Goal: Task Accomplishment & Management: Use online tool/utility

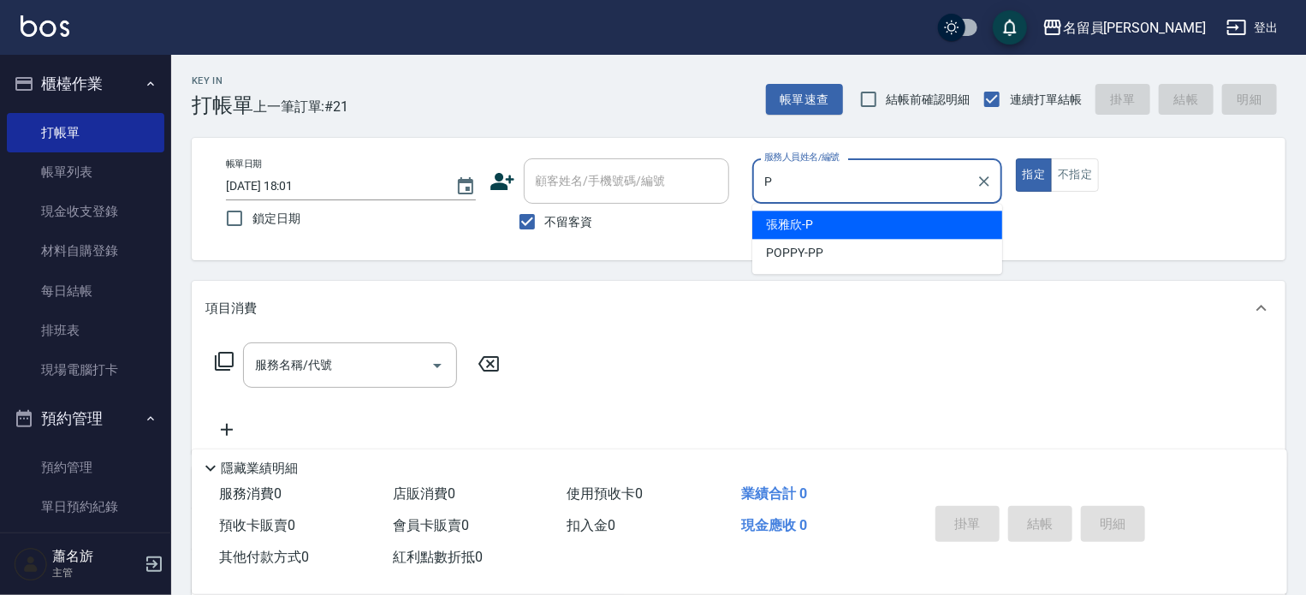
type input "[PERSON_NAME]"
type button "true"
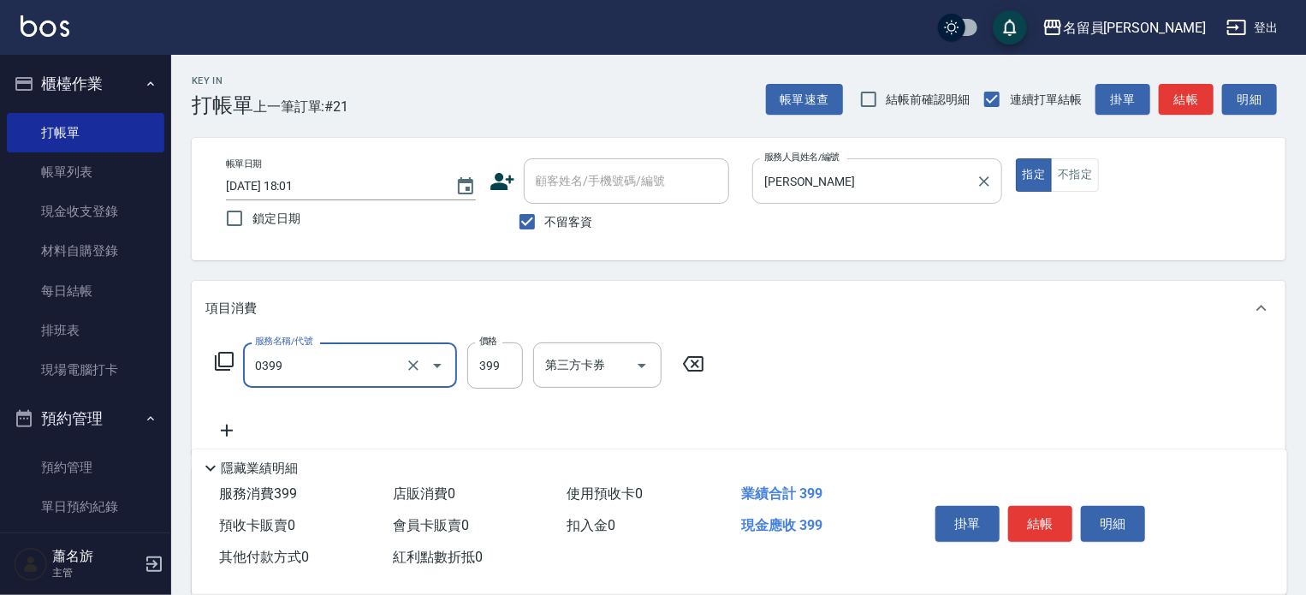
type input "海鹽SPA(0399)"
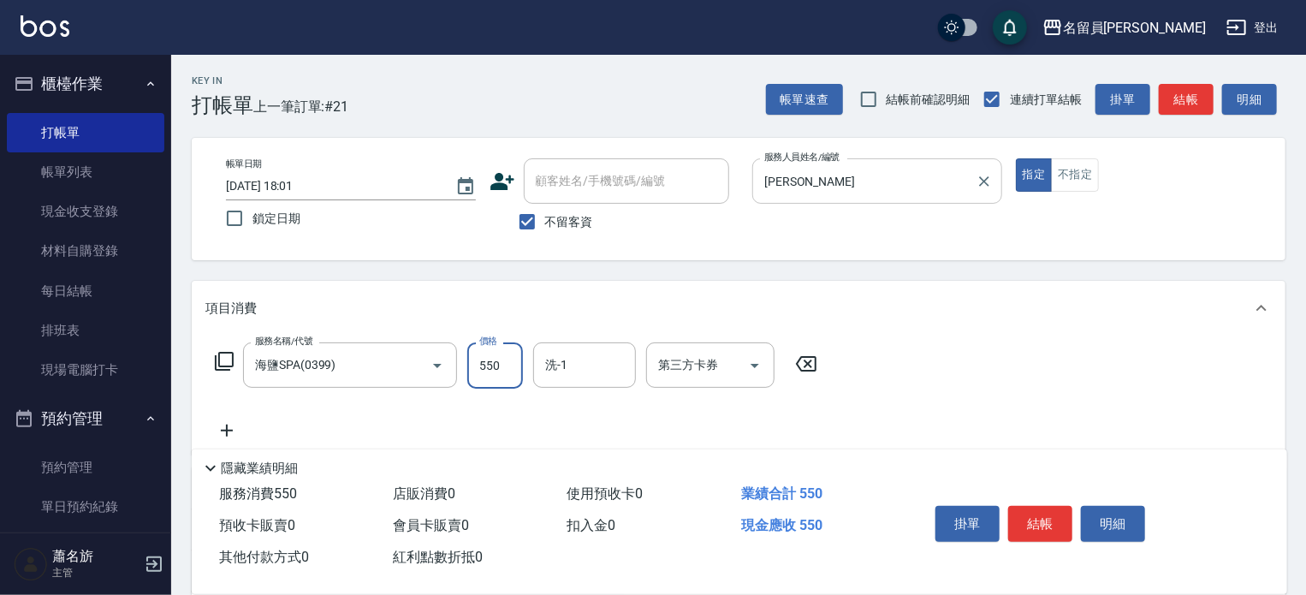
type input "550"
click at [1047, 531] on button "結帳" at bounding box center [1040, 524] width 64 height 36
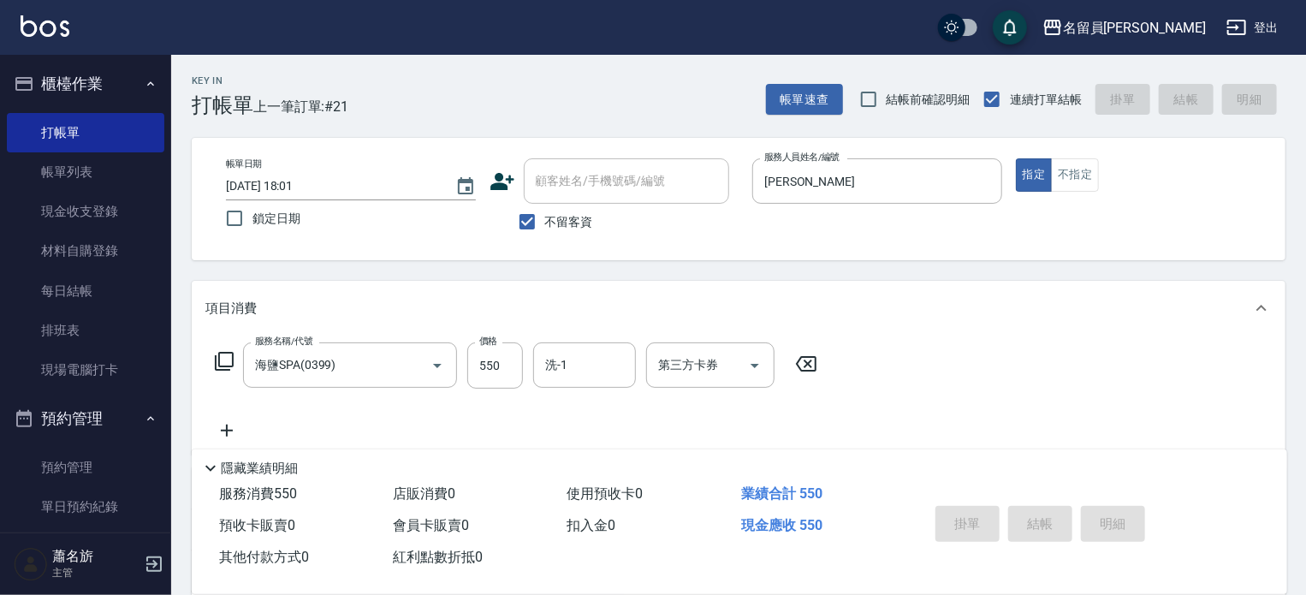
type input "[DATE] 19:04"
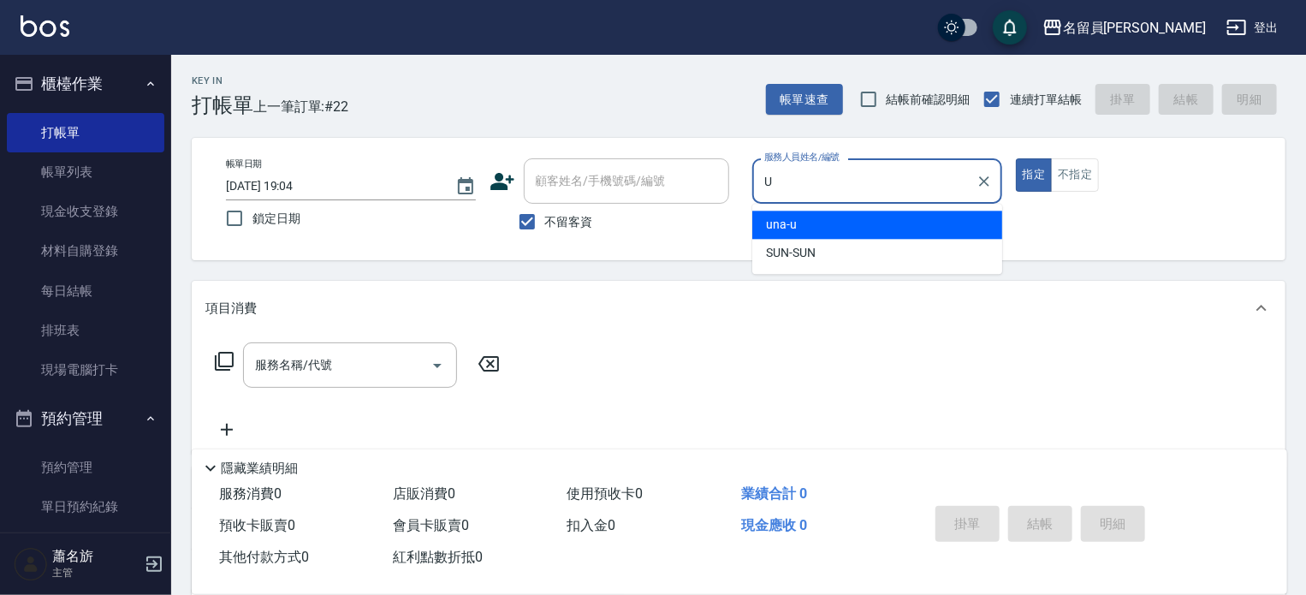
type input "una-u"
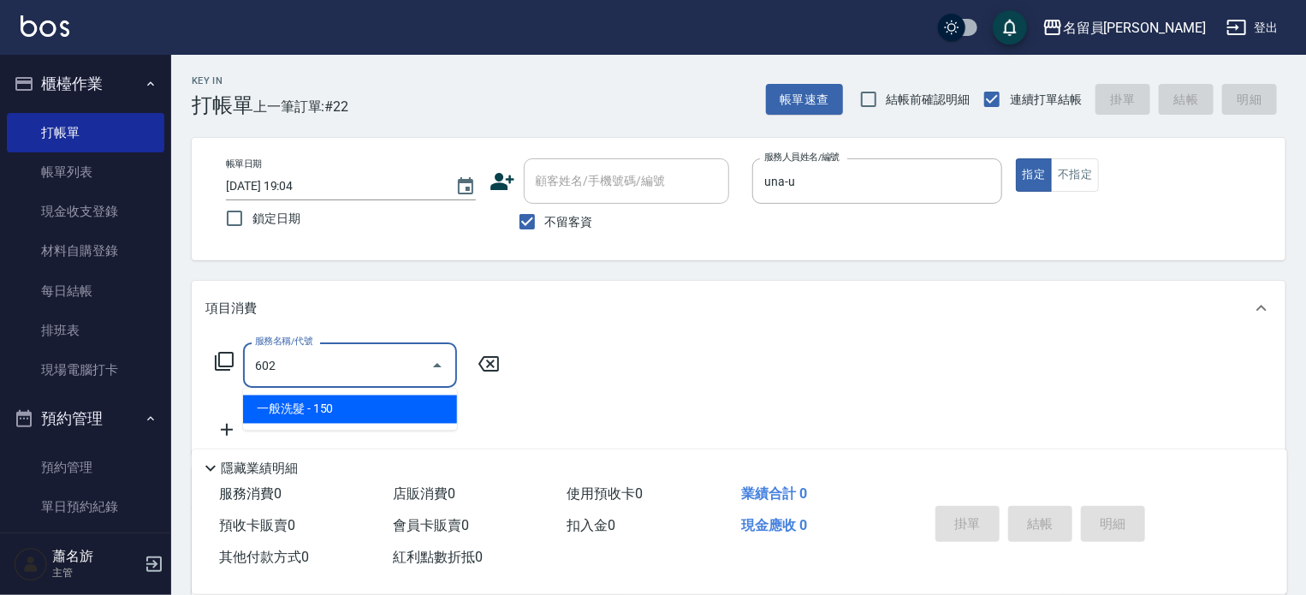
type input "一般洗髮(602)"
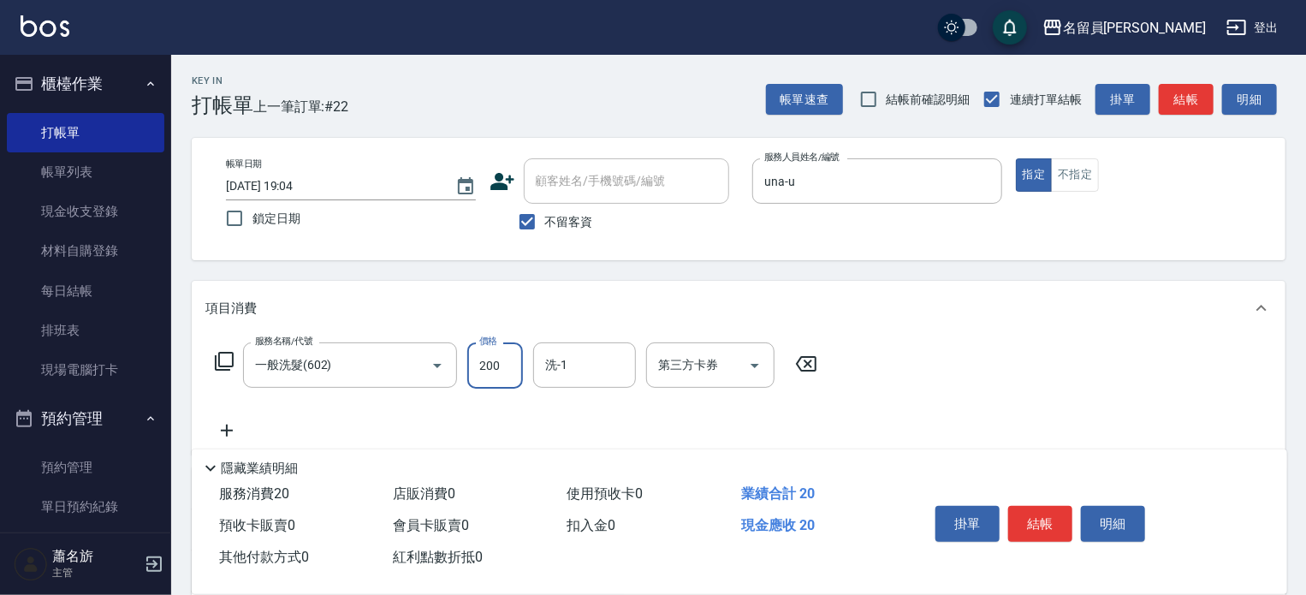
type input "200"
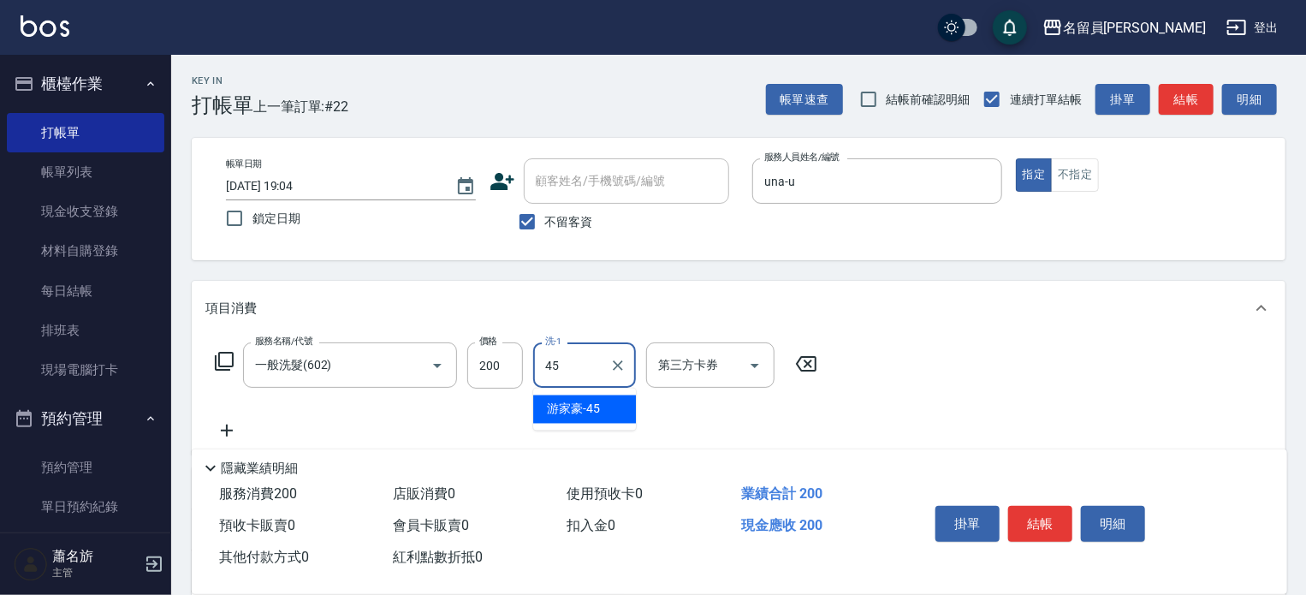
type input "[PERSON_NAME]-45"
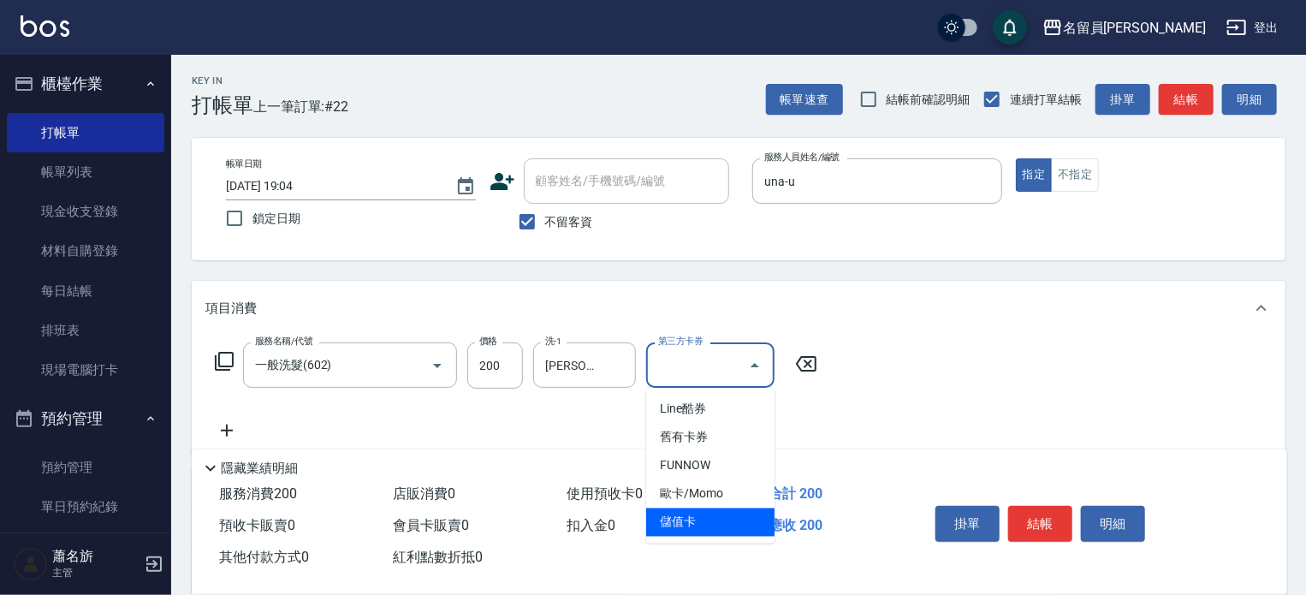
type input "儲值卡"
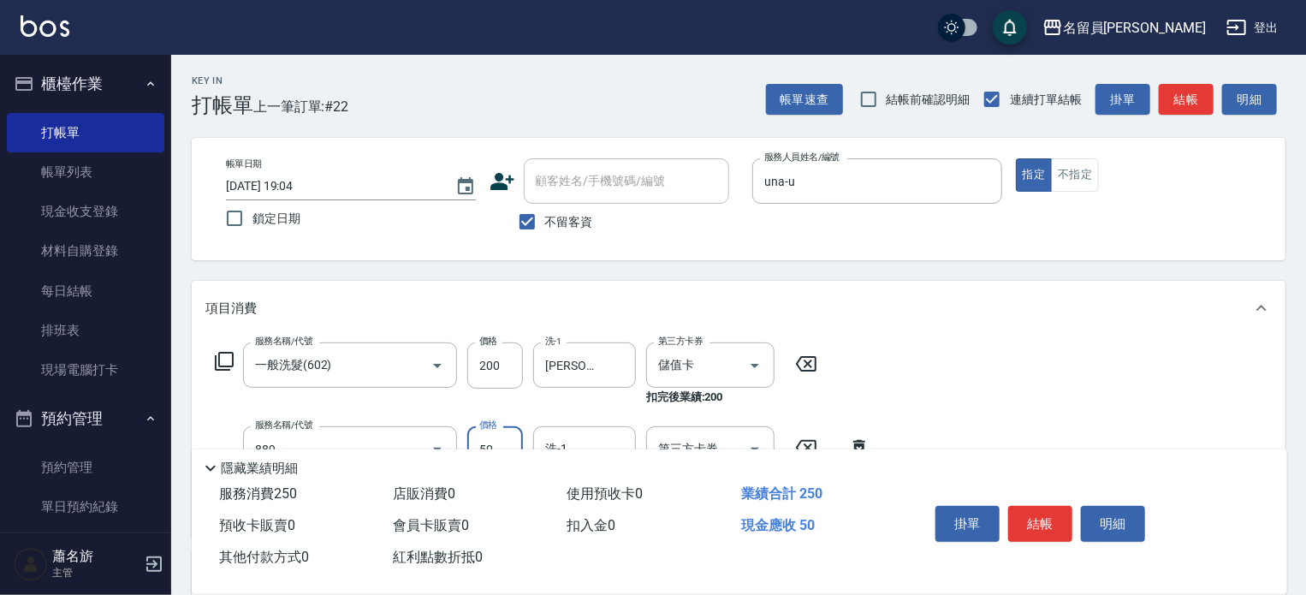
type input "精油(889)"
type input "[PERSON_NAME]-45"
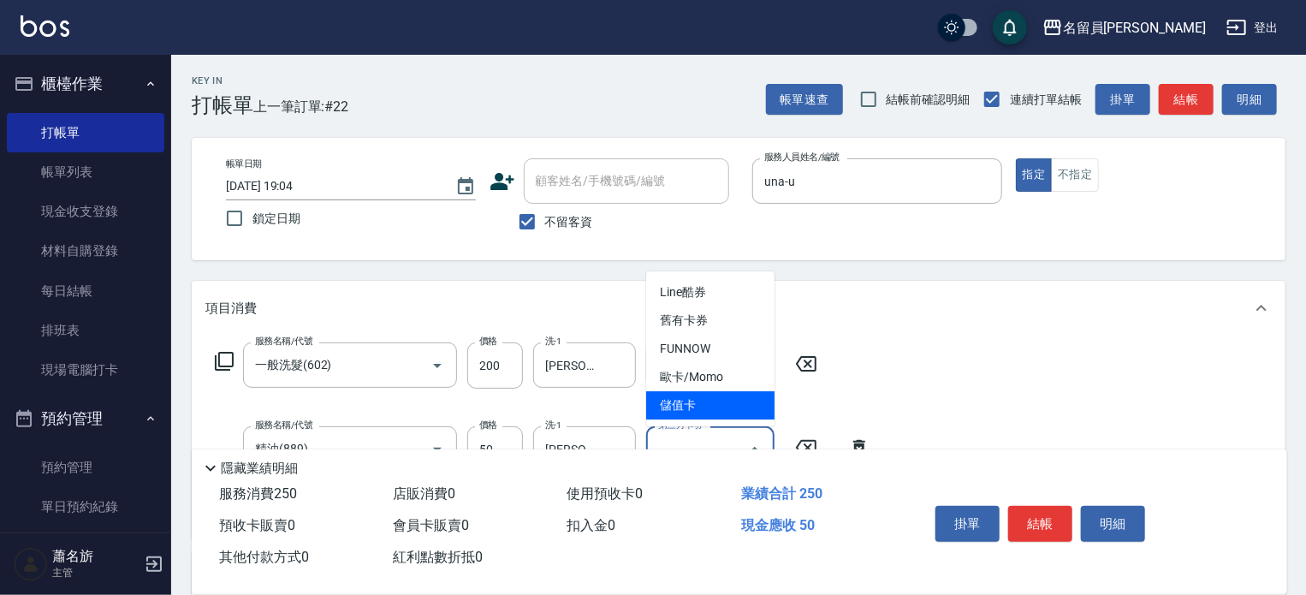
type input "儲值卡"
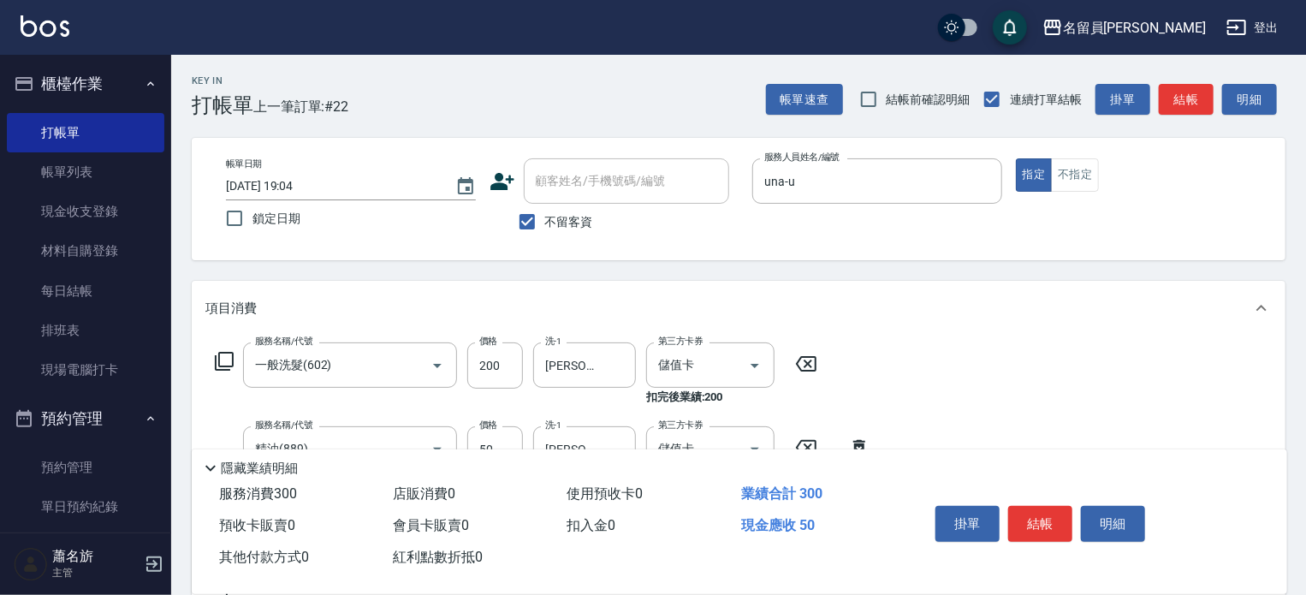
type input "瞬間保養(415)"
type input "[PERSON_NAME]-45"
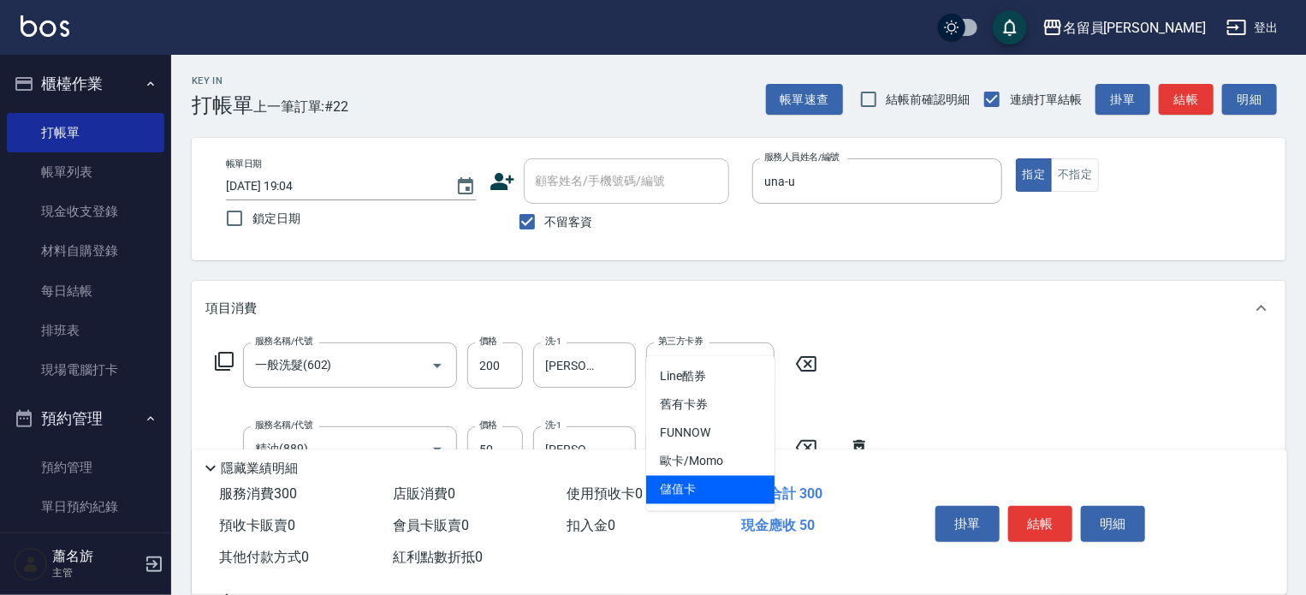
type input "儲值卡"
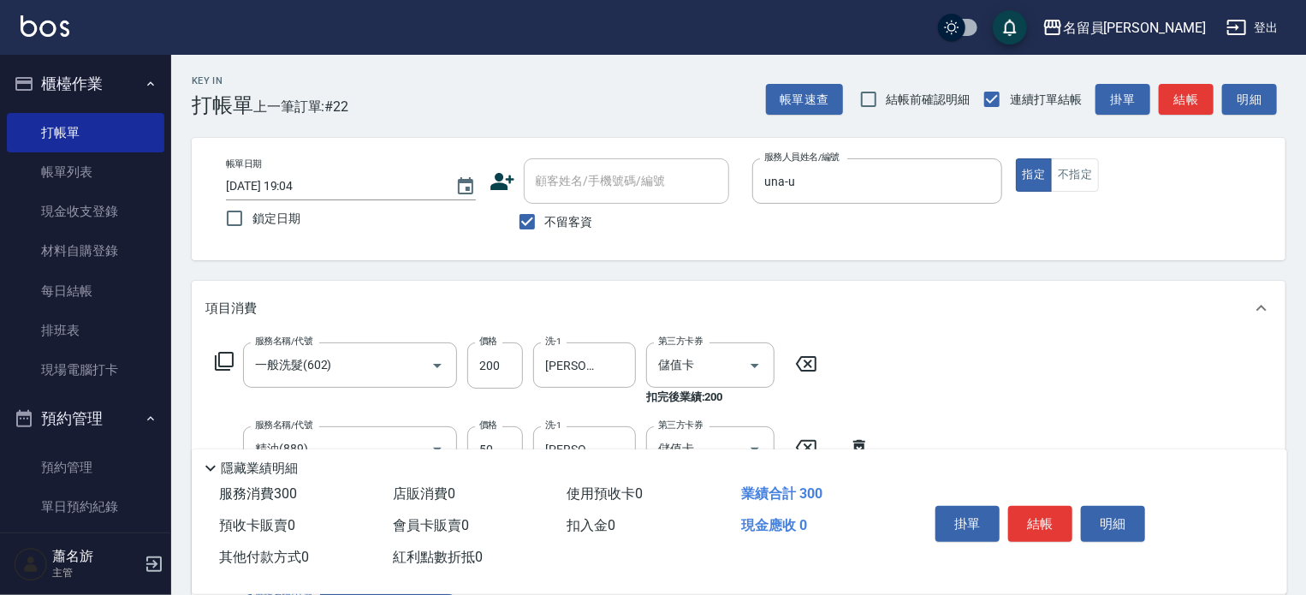
scroll to position [319, 0]
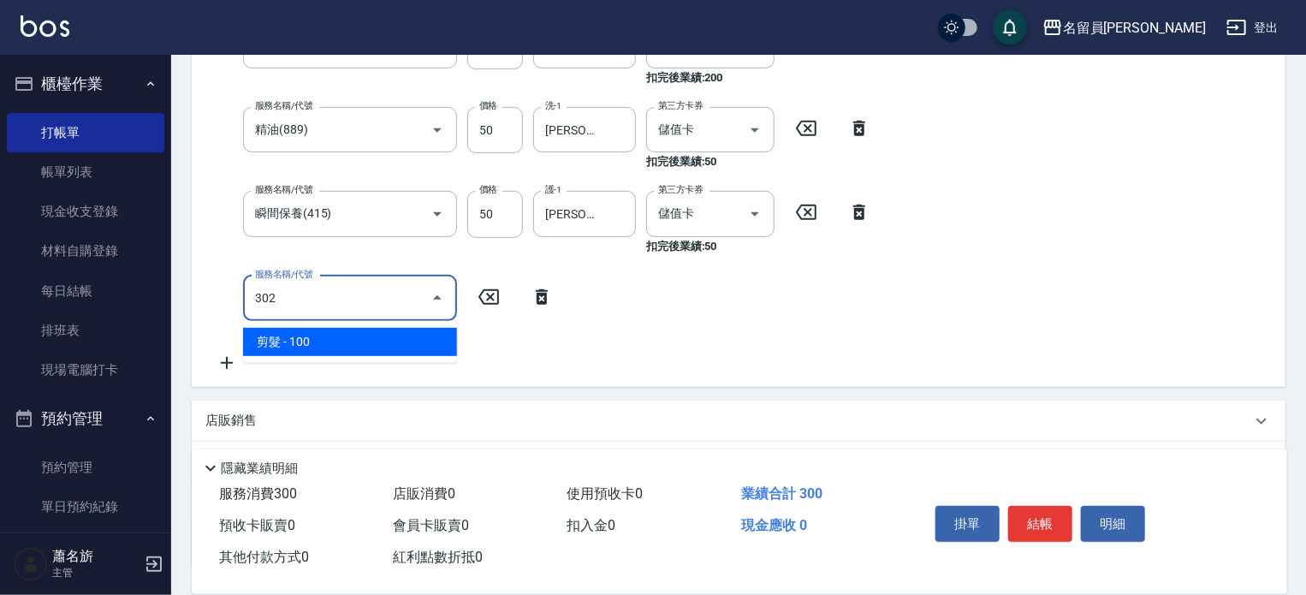
type input "剪髮(302)"
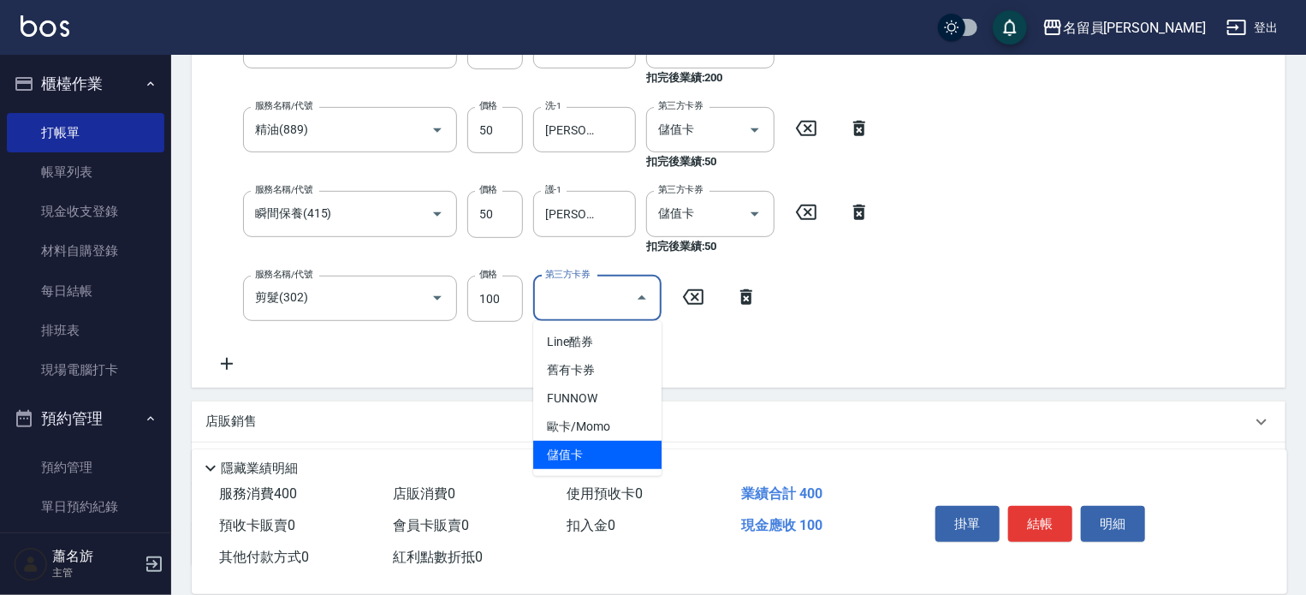
type input "儲值卡"
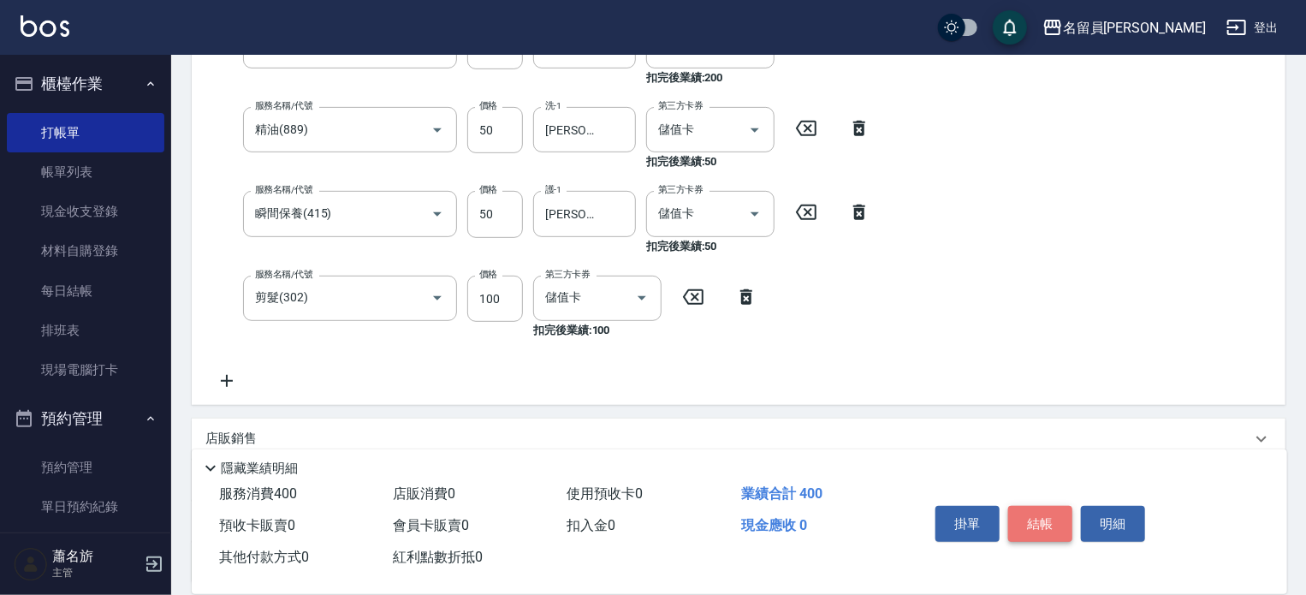
click at [1051, 524] on button "結帳" at bounding box center [1040, 524] width 64 height 36
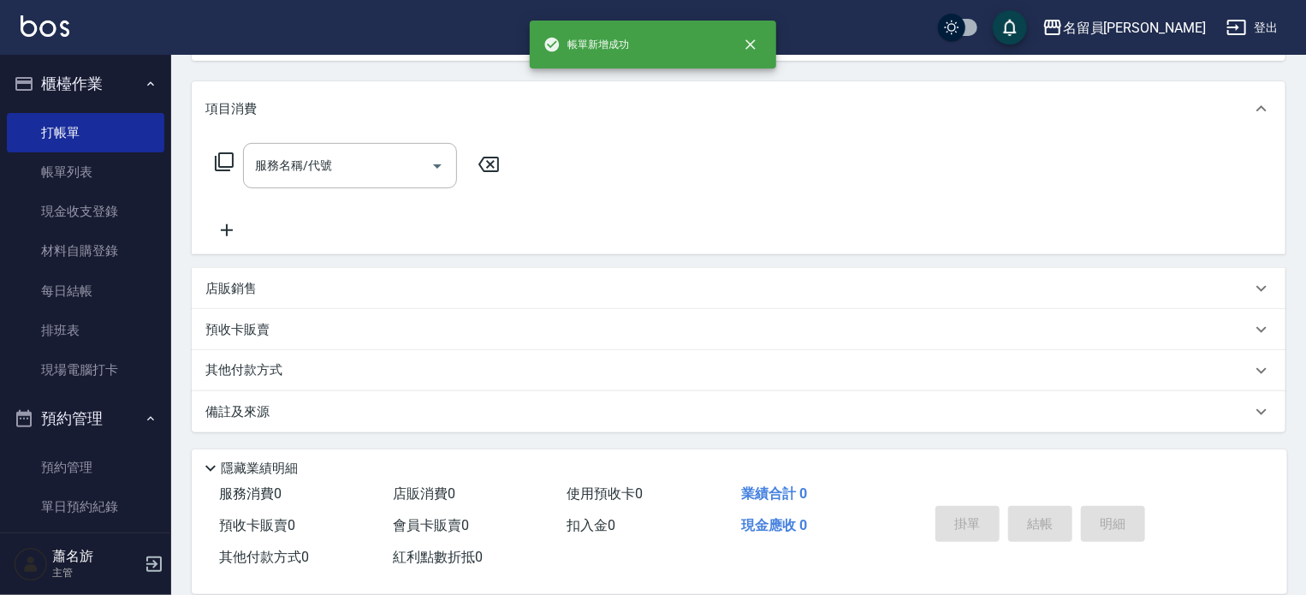
scroll to position [0, 0]
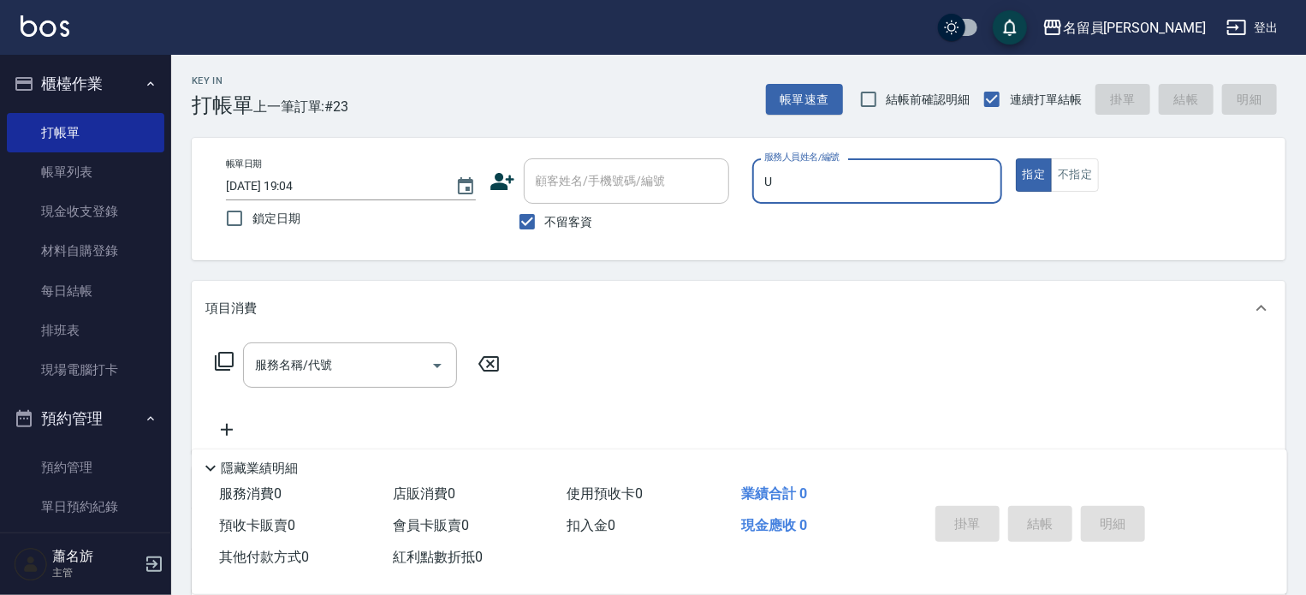
type input "una-u"
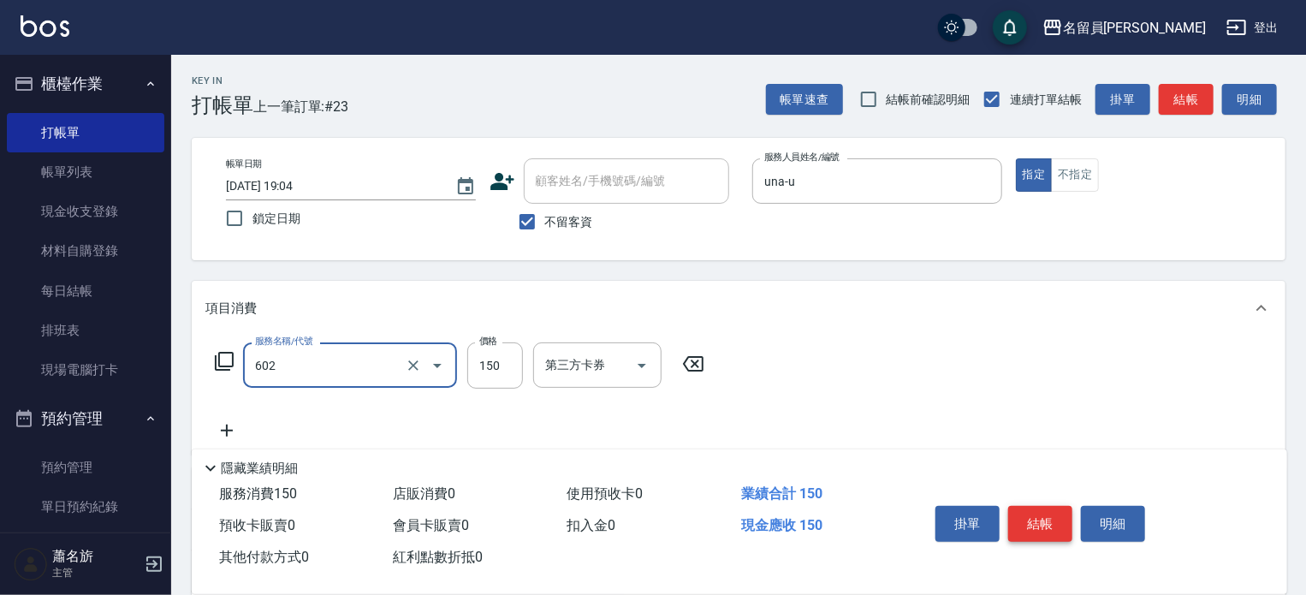
type input "一般洗髮(602)"
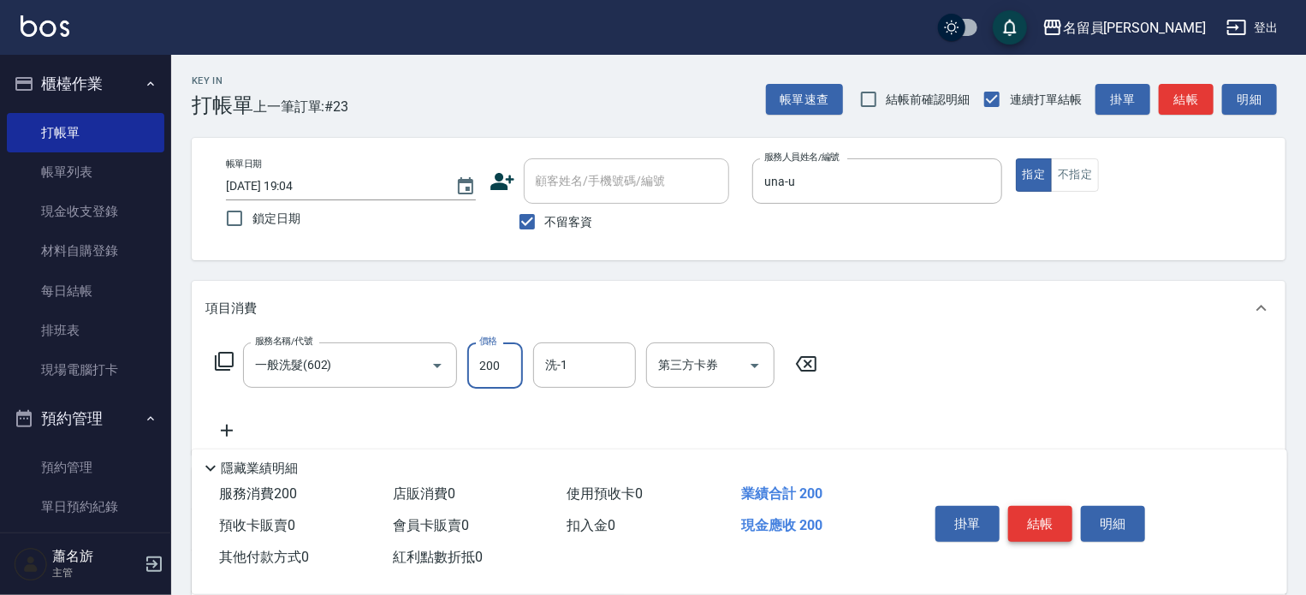
type input "200"
type input "[PERSON_NAME]-45"
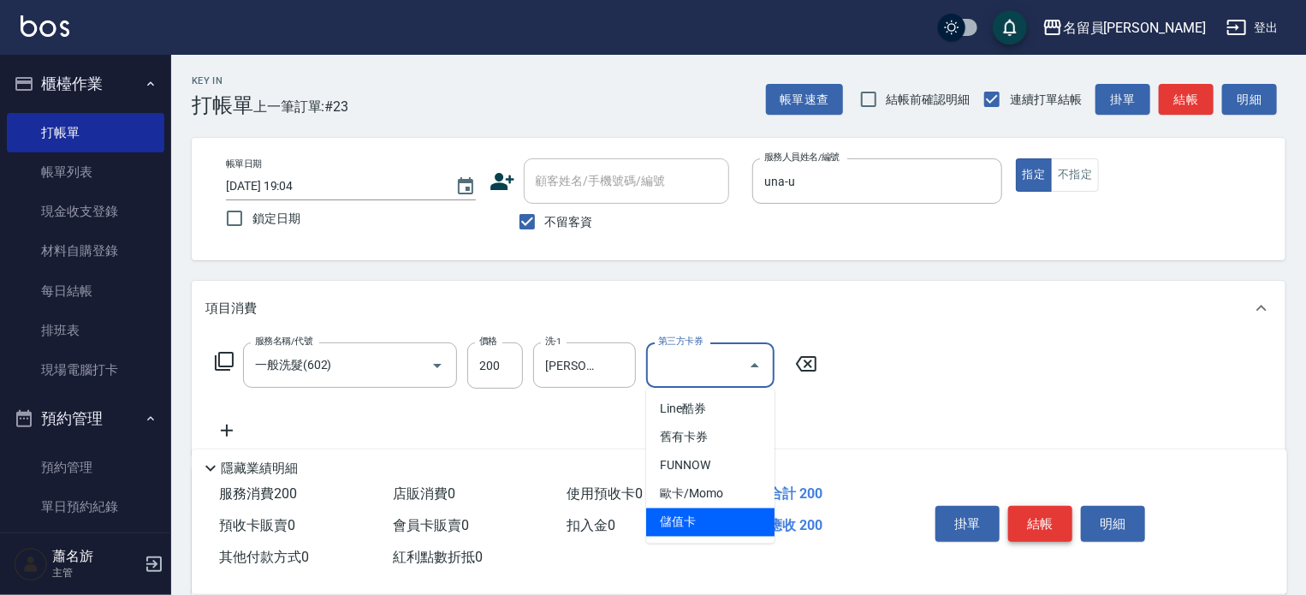
type input "儲值卡"
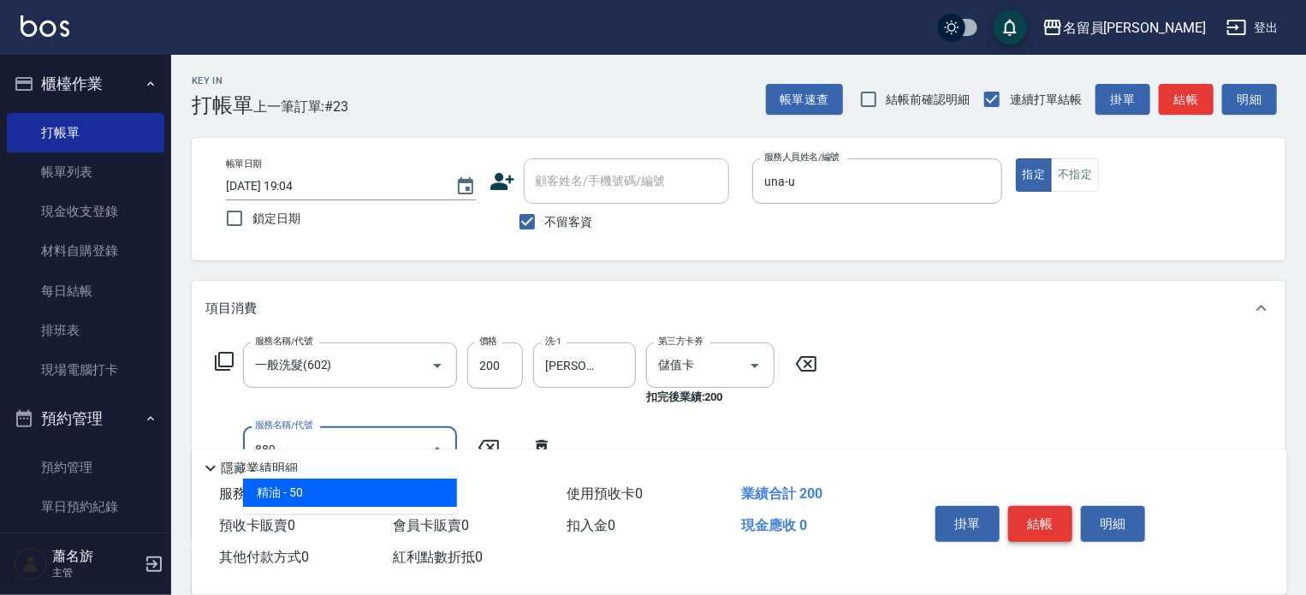
type input "精油(889)"
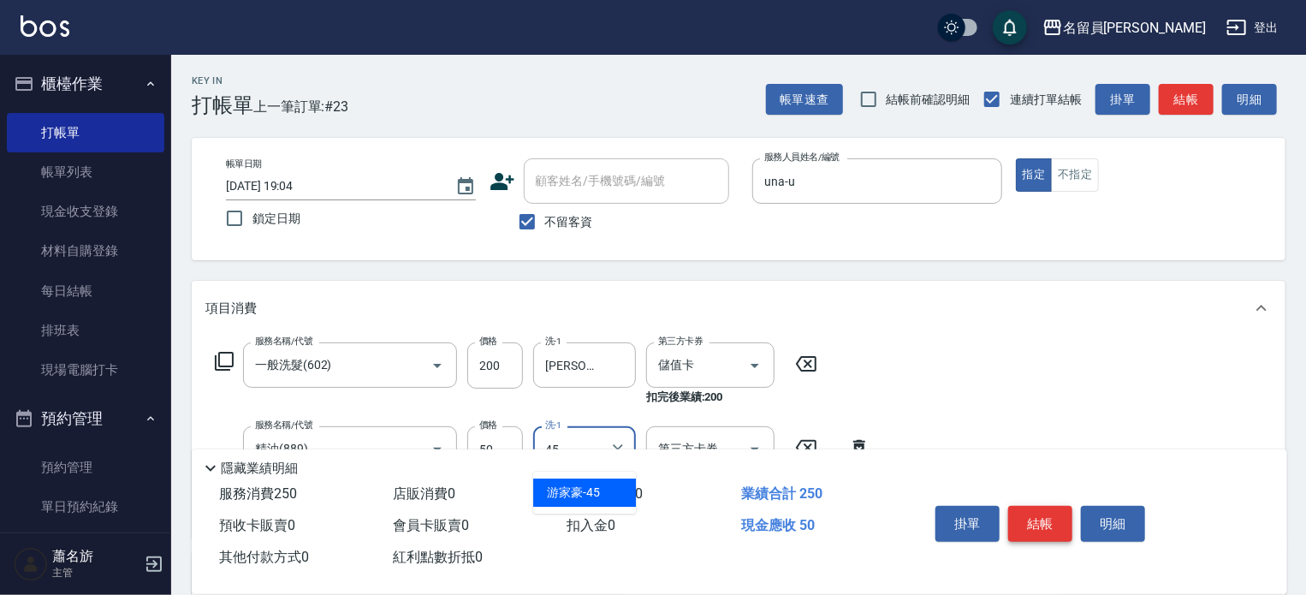
type input "[PERSON_NAME]-45"
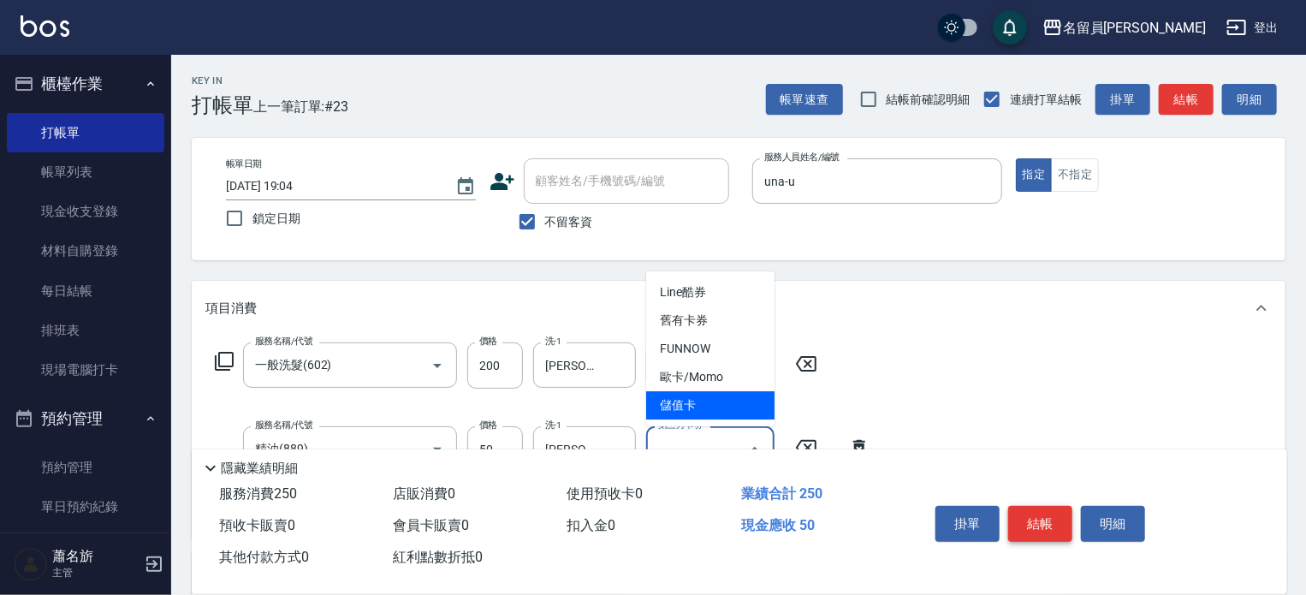
type input "儲值卡"
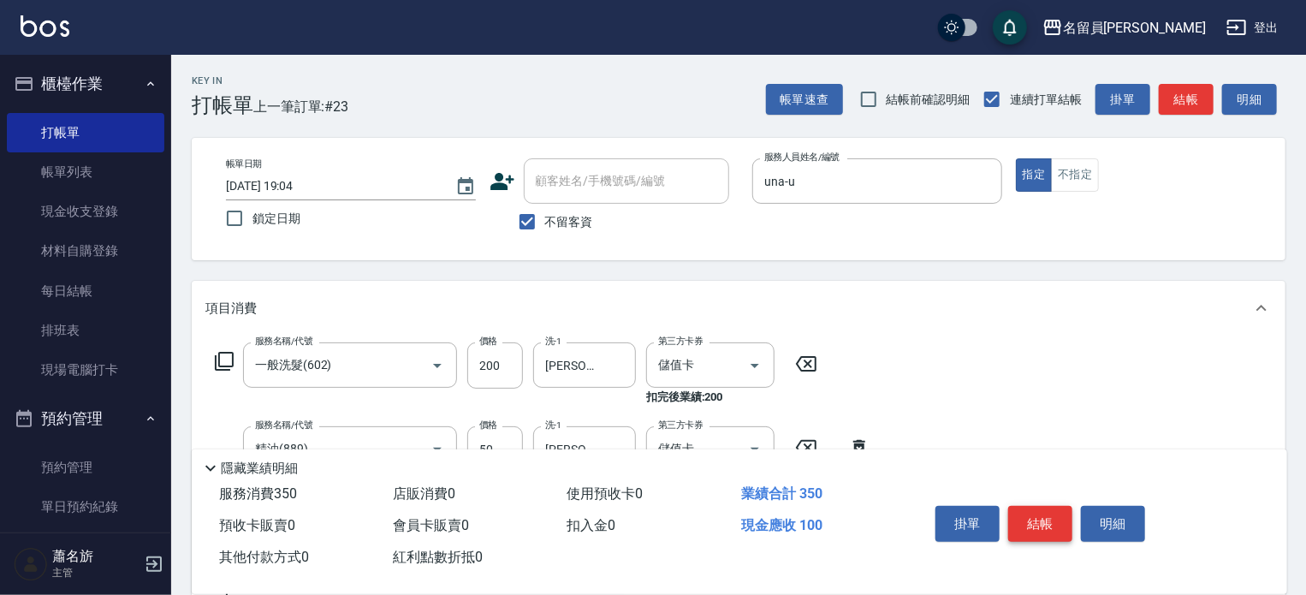
type input "剪髮(302)"
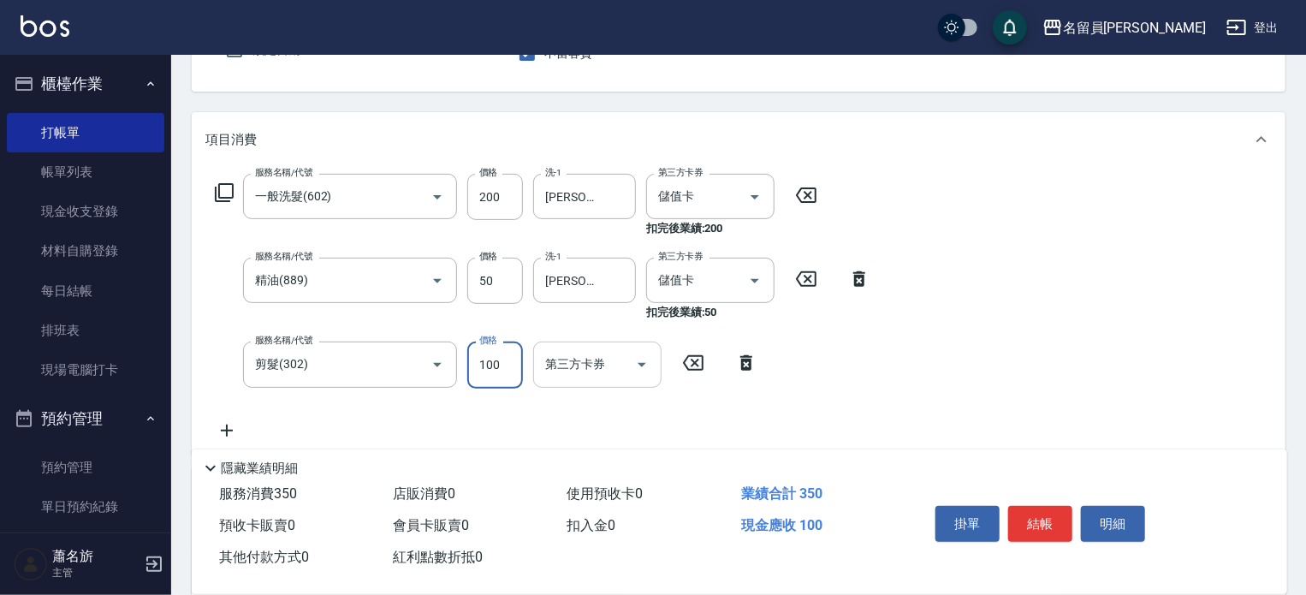
scroll to position [171, 0]
click at [638, 355] on icon "Open" at bounding box center [642, 362] width 21 height 21
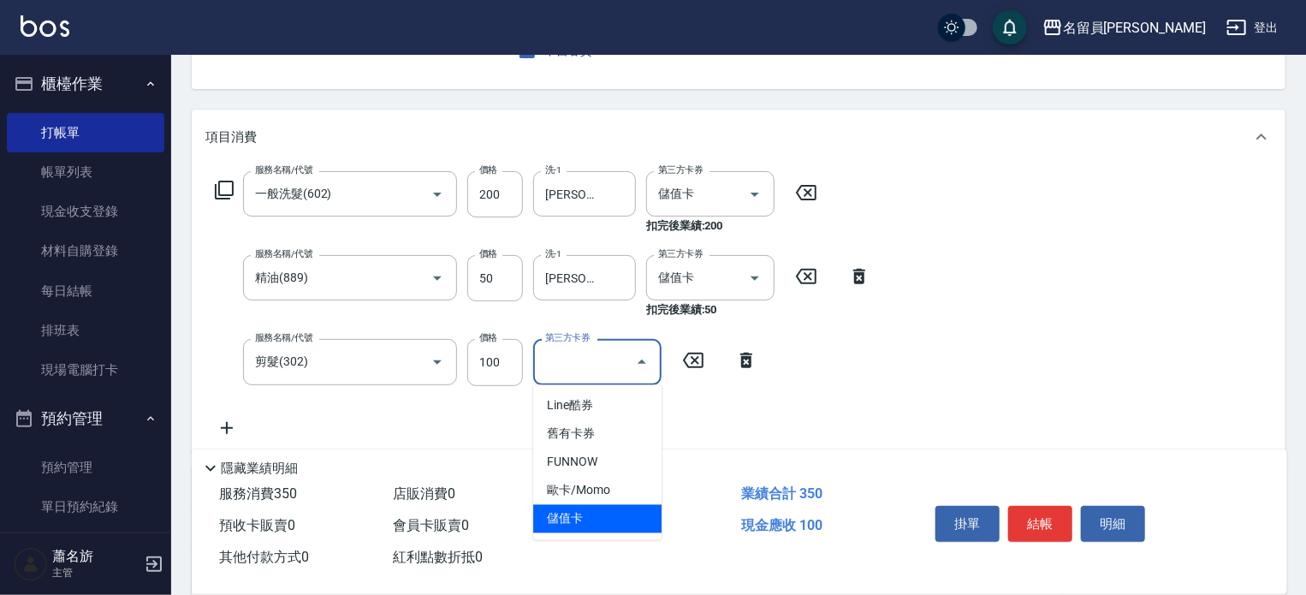
click at [601, 506] on span "儲值卡" at bounding box center [597, 519] width 128 height 28
type input "儲值卡"
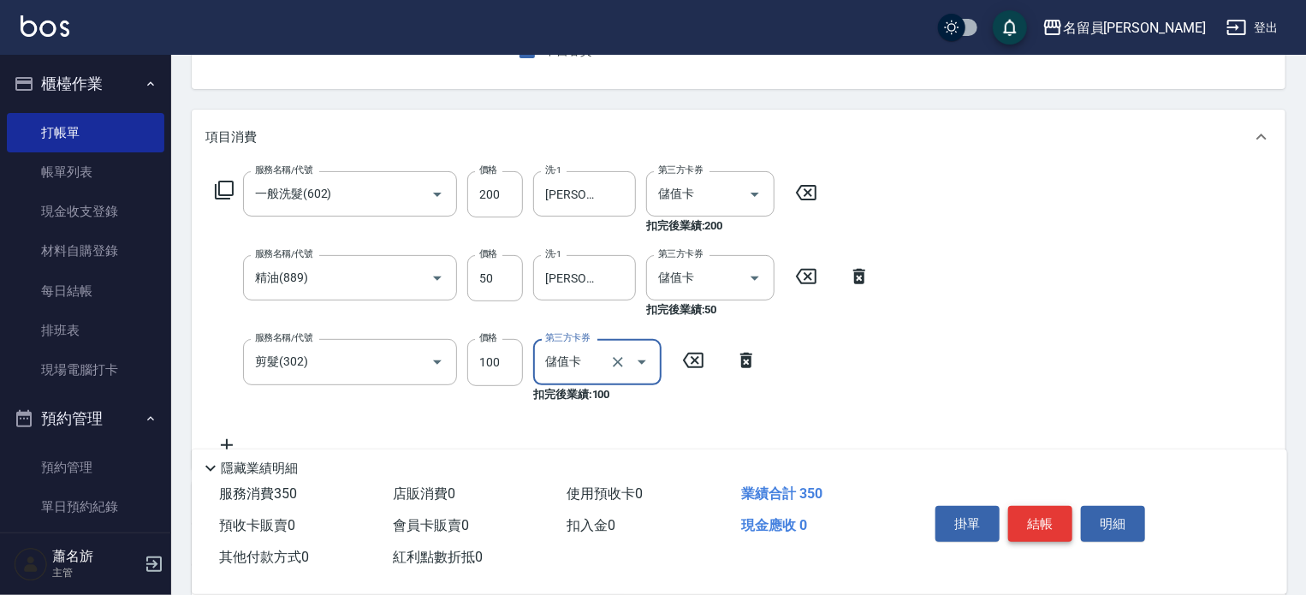
click at [1038, 510] on button "結帳" at bounding box center [1040, 524] width 64 height 36
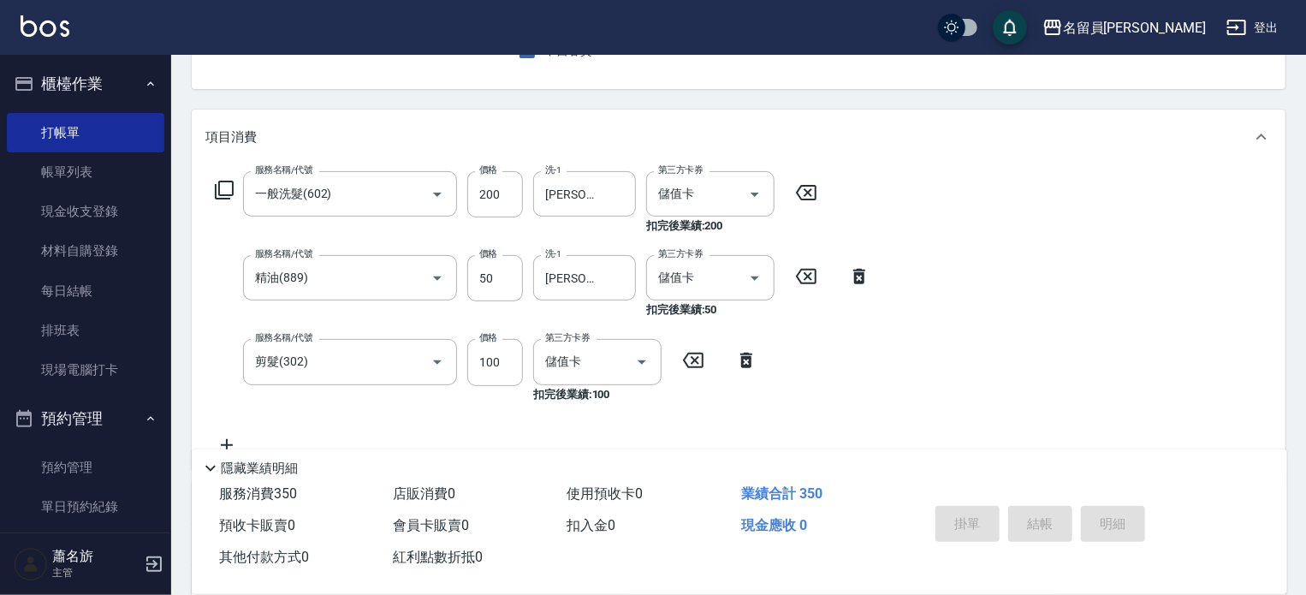
type input "[DATE] 19:05"
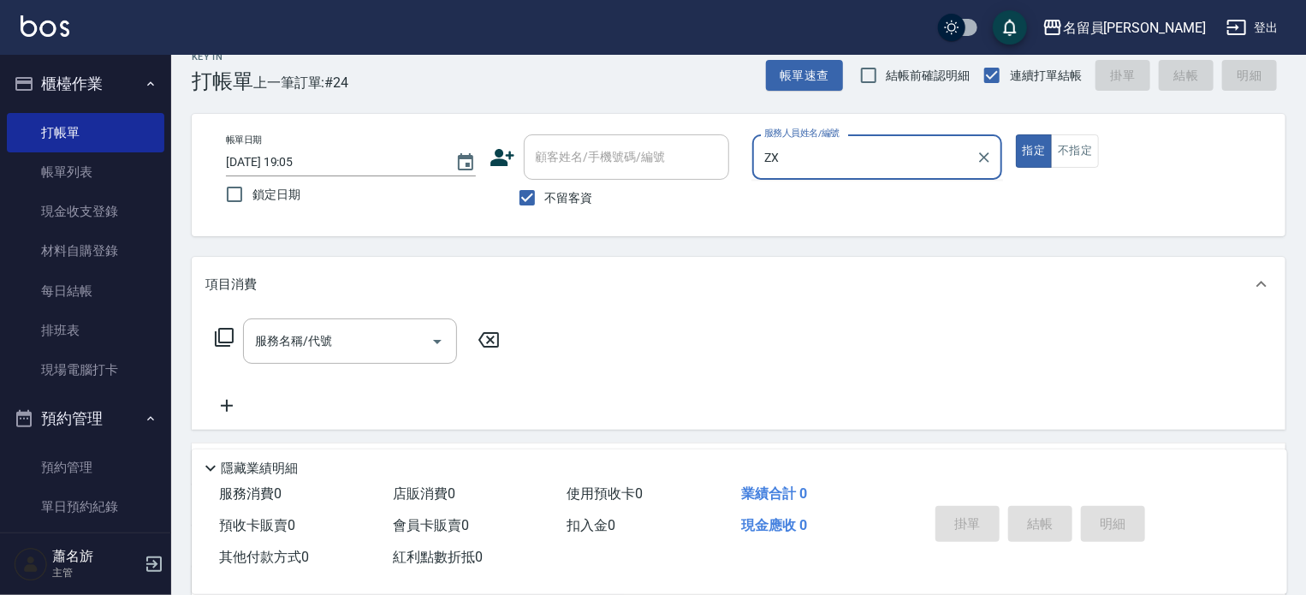
scroll to position [0, 0]
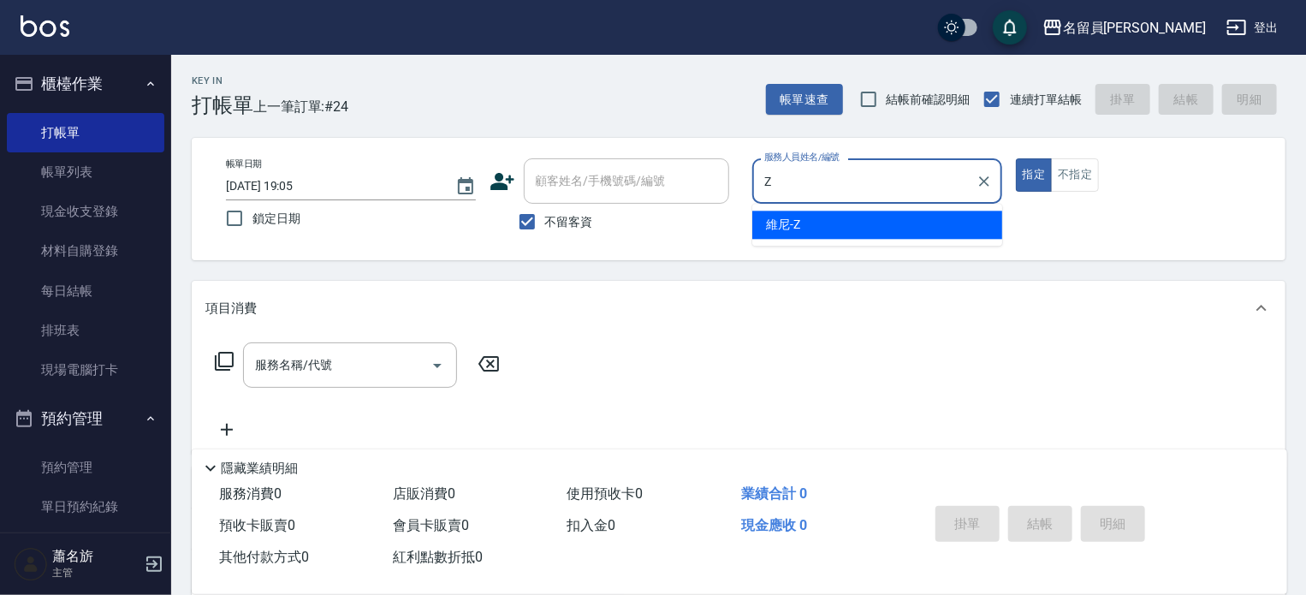
type input "維尼-Z"
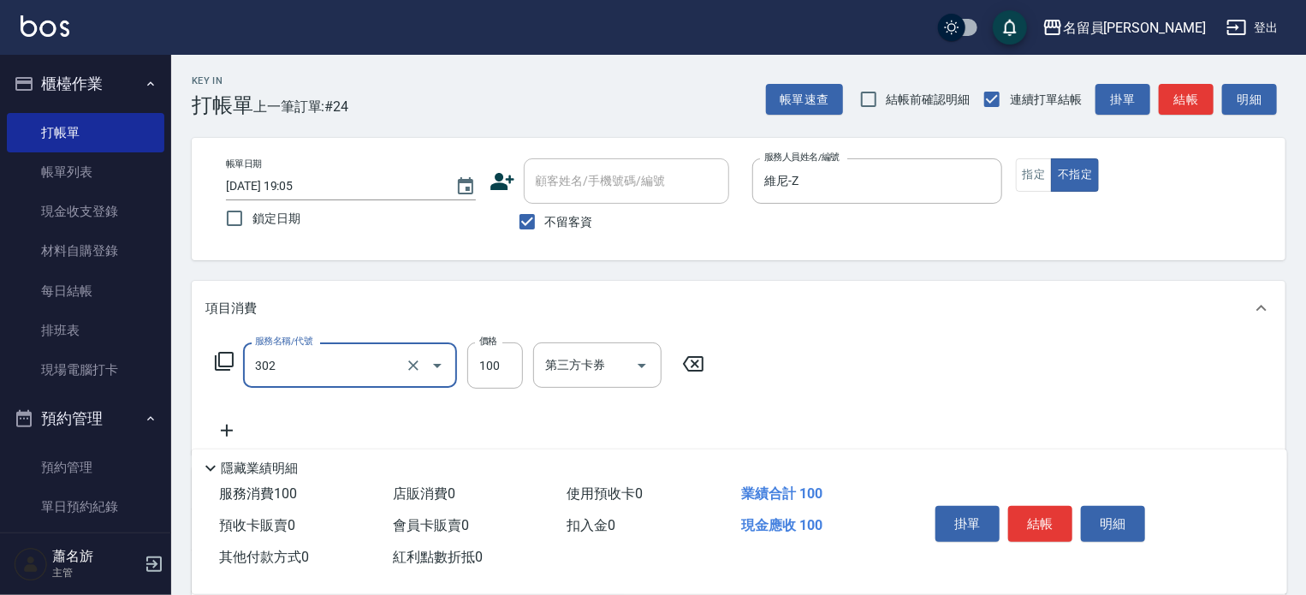
type input "剪髮(302)"
type input "230"
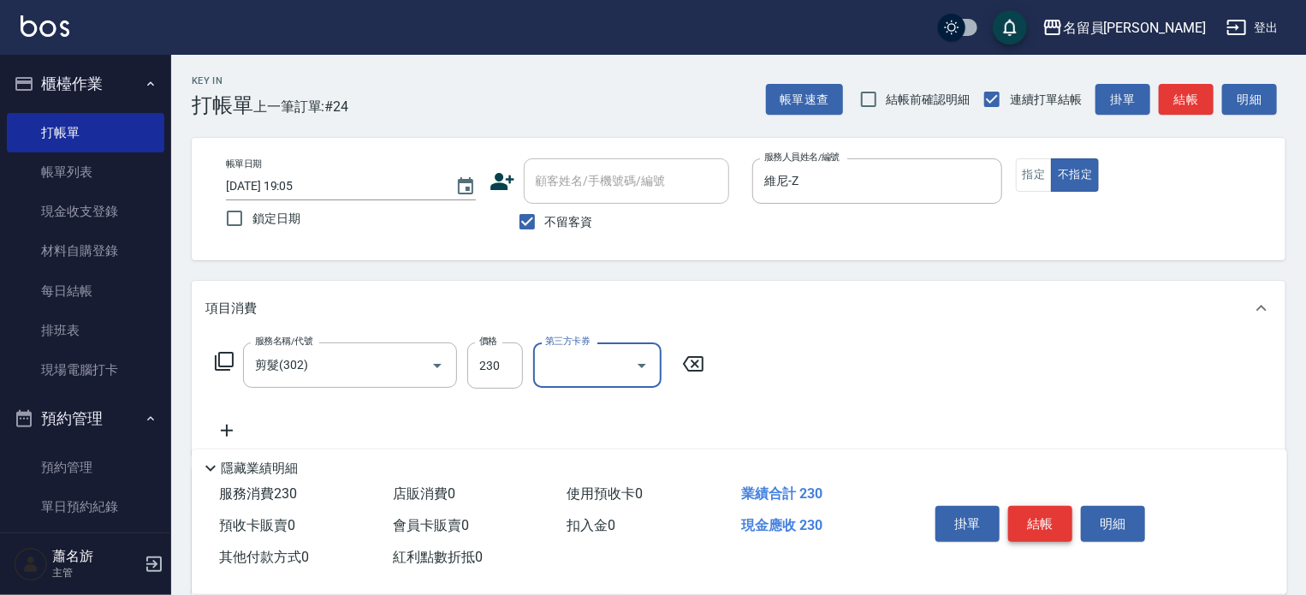
click at [1043, 508] on button "結帳" at bounding box center [1040, 524] width 64 height 36
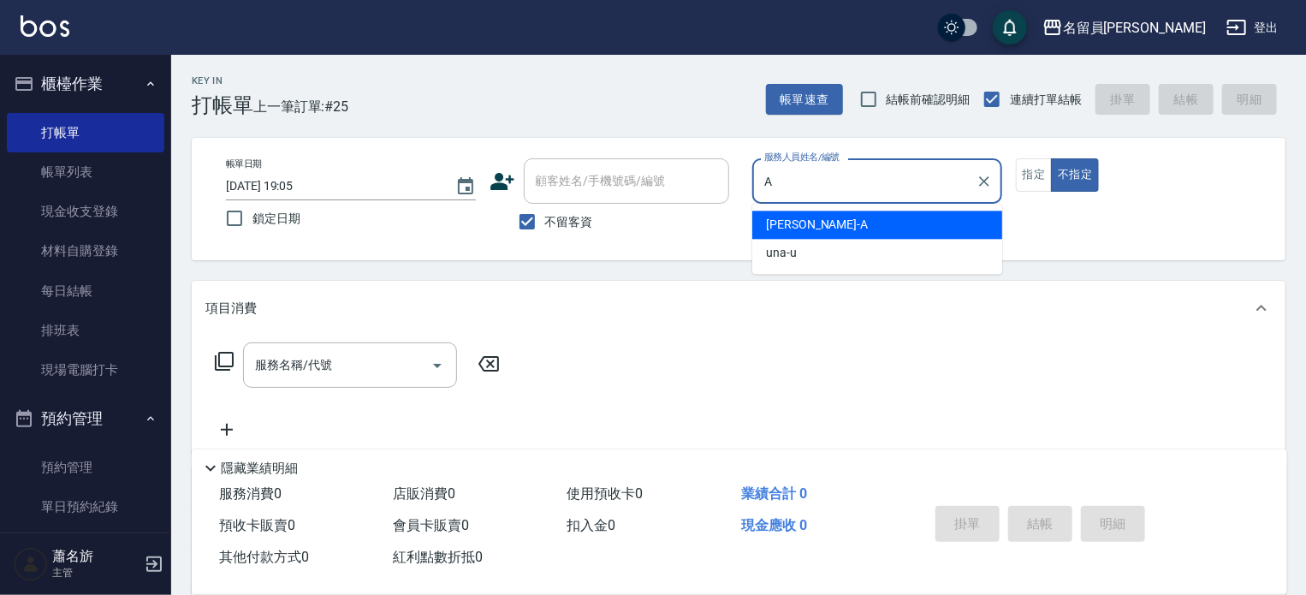
type input "A"
type button "false"
type input "[PERSON_NAME]"
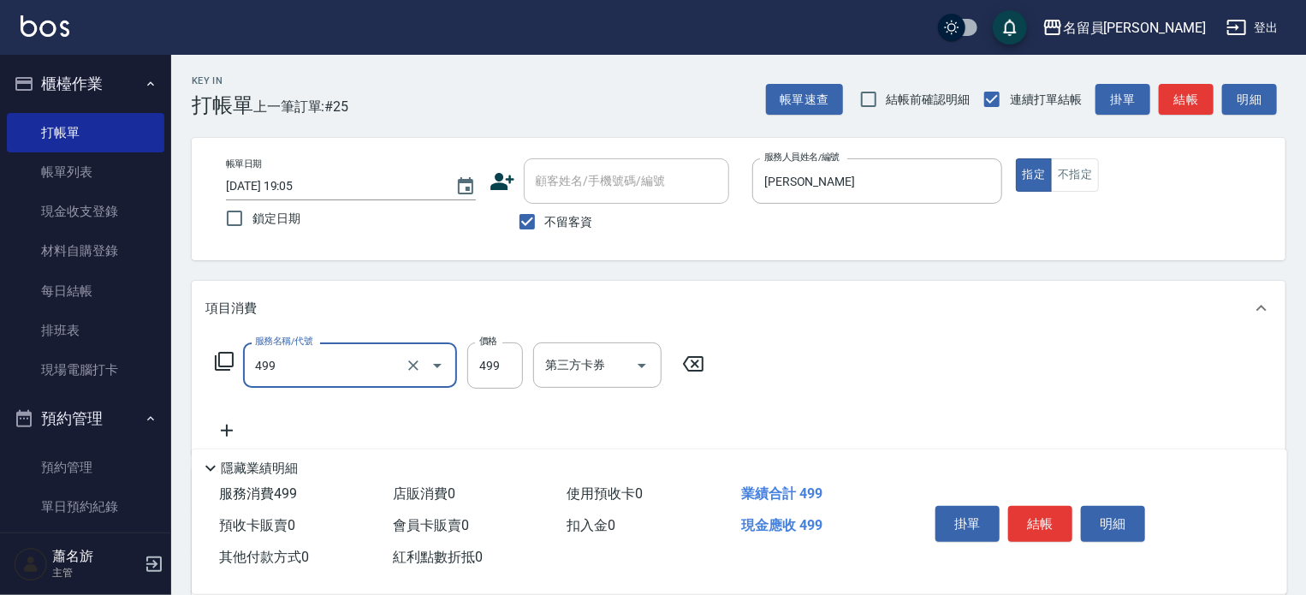
type input "去角質洗髮(499)"
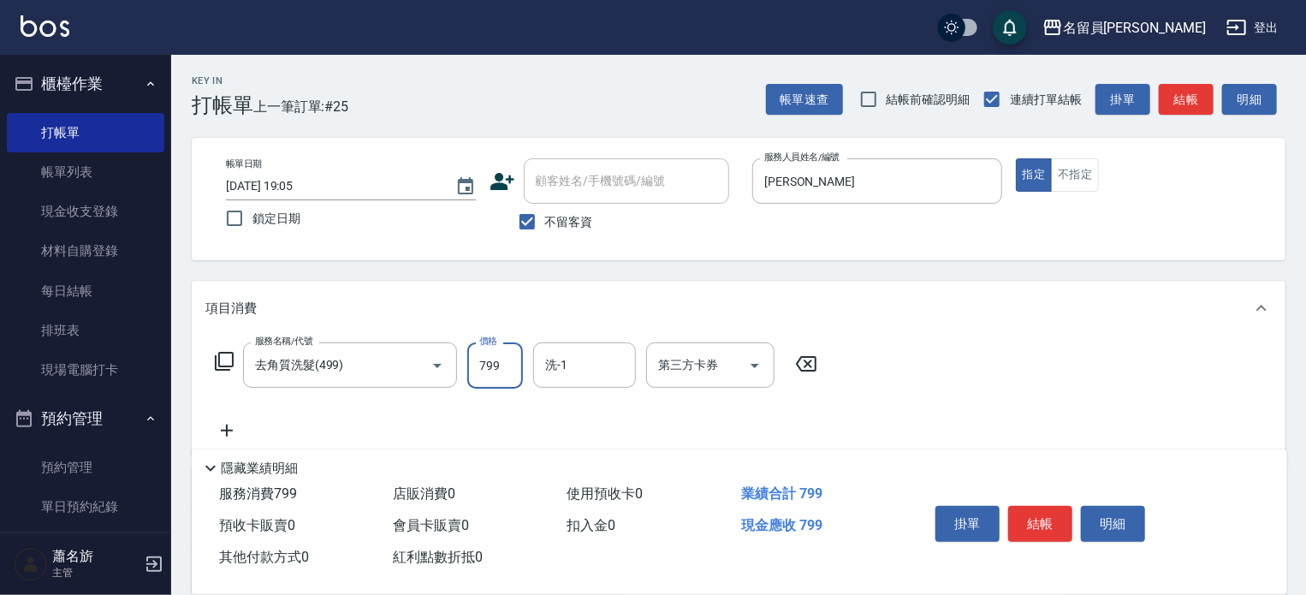
type input "799"
type input "[PERSON_NAME]-23"
click at [1043, 530] on button "結帳" at bounding box center [1040, 524] width 64 height 36
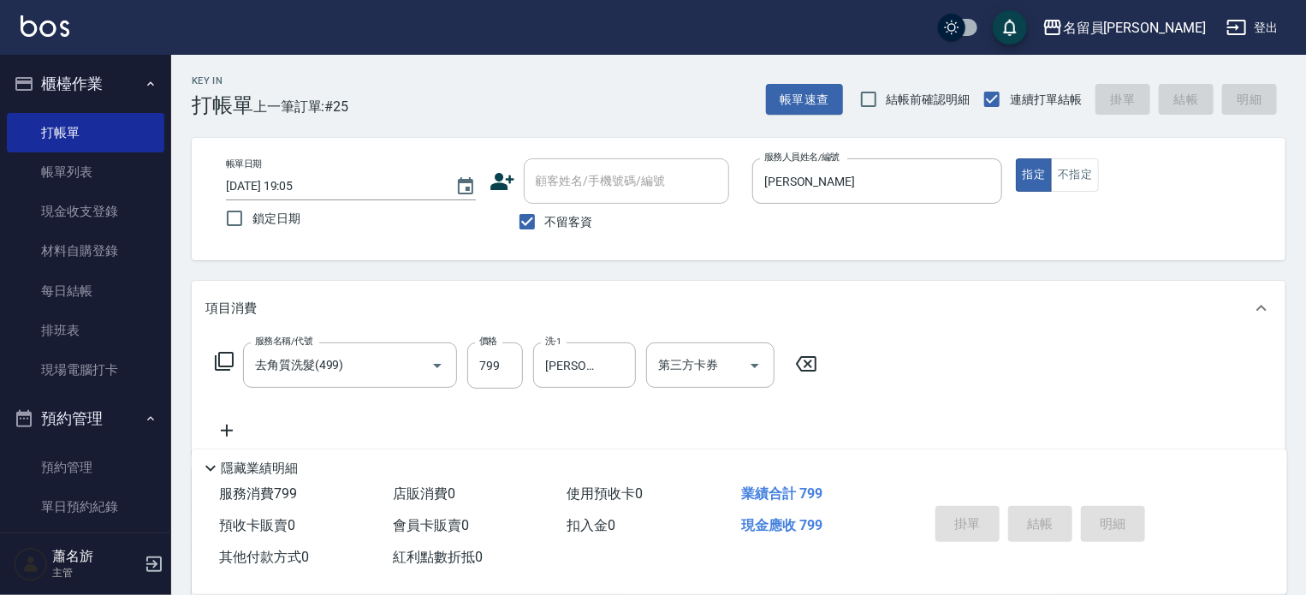
type input "[DATE] 19:27"
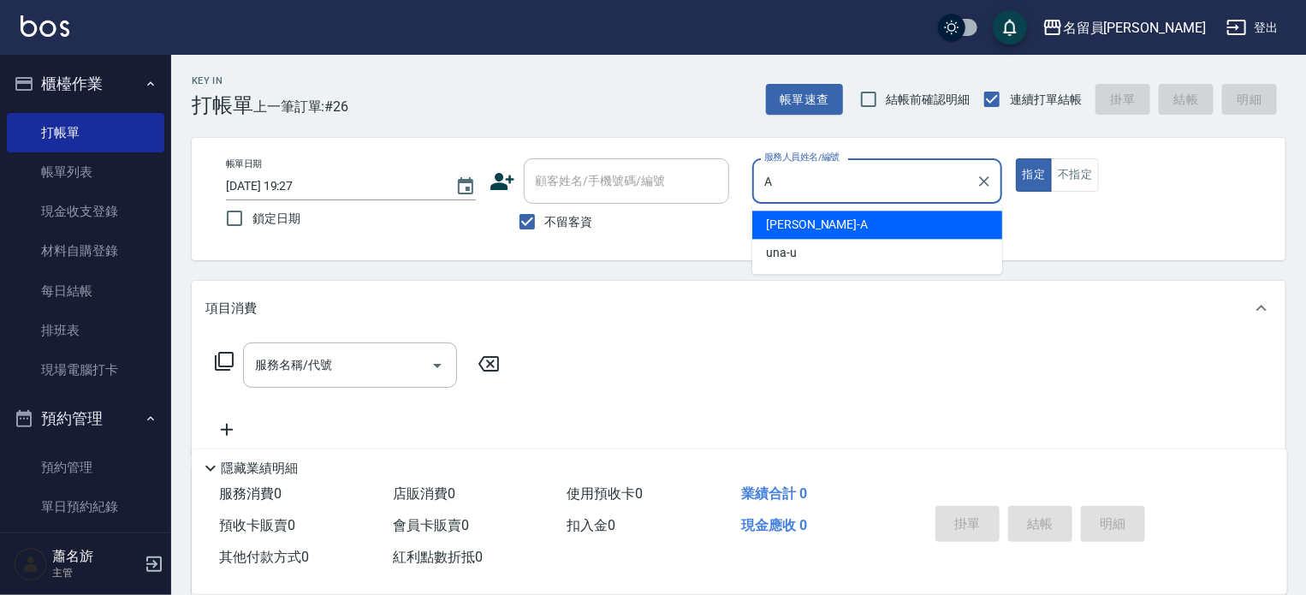
type input "[PERSON_NAME]"
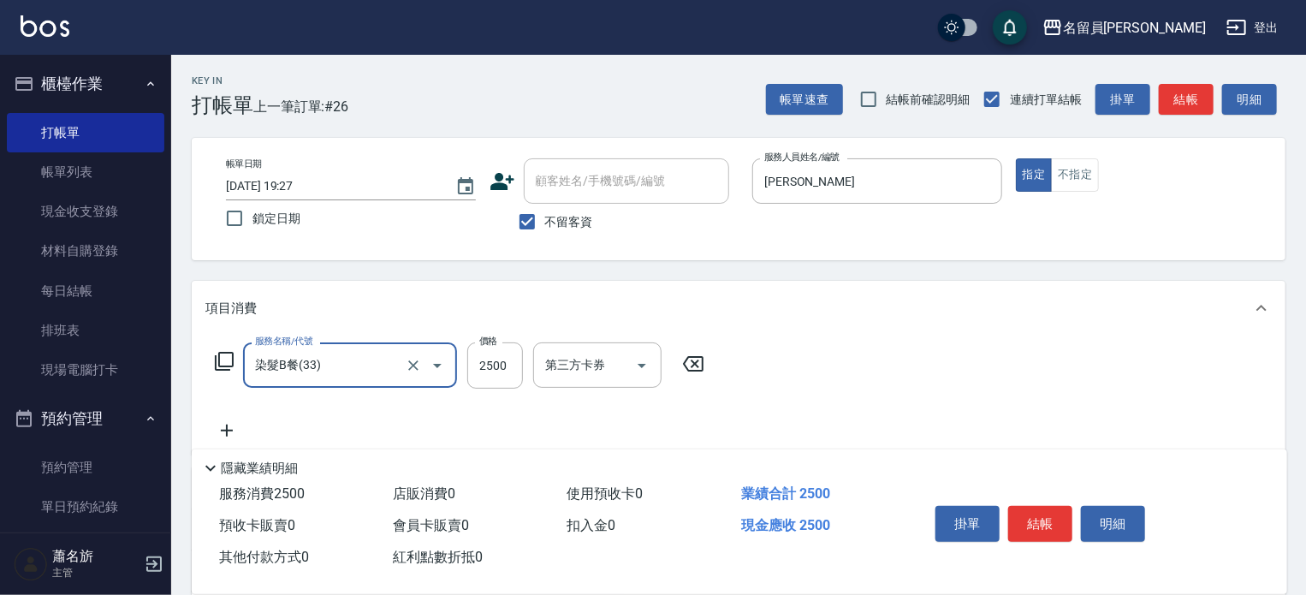
type input "染髮B餐(33)"
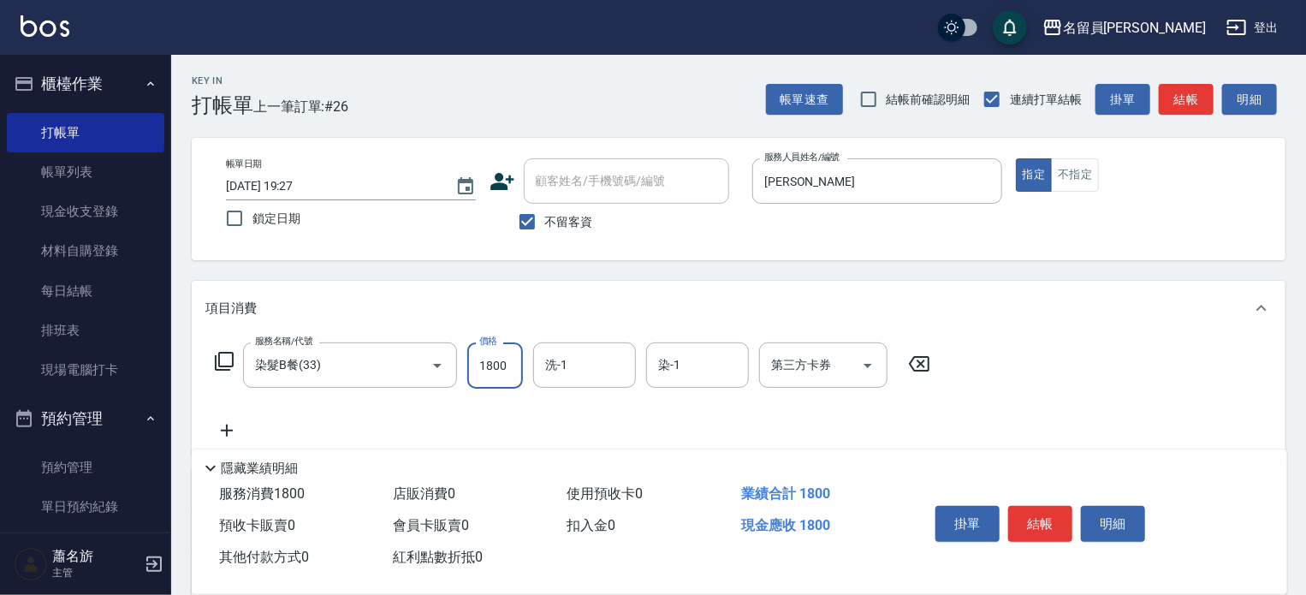
type input "1800"
type input "[PERSON_NAME]-17"
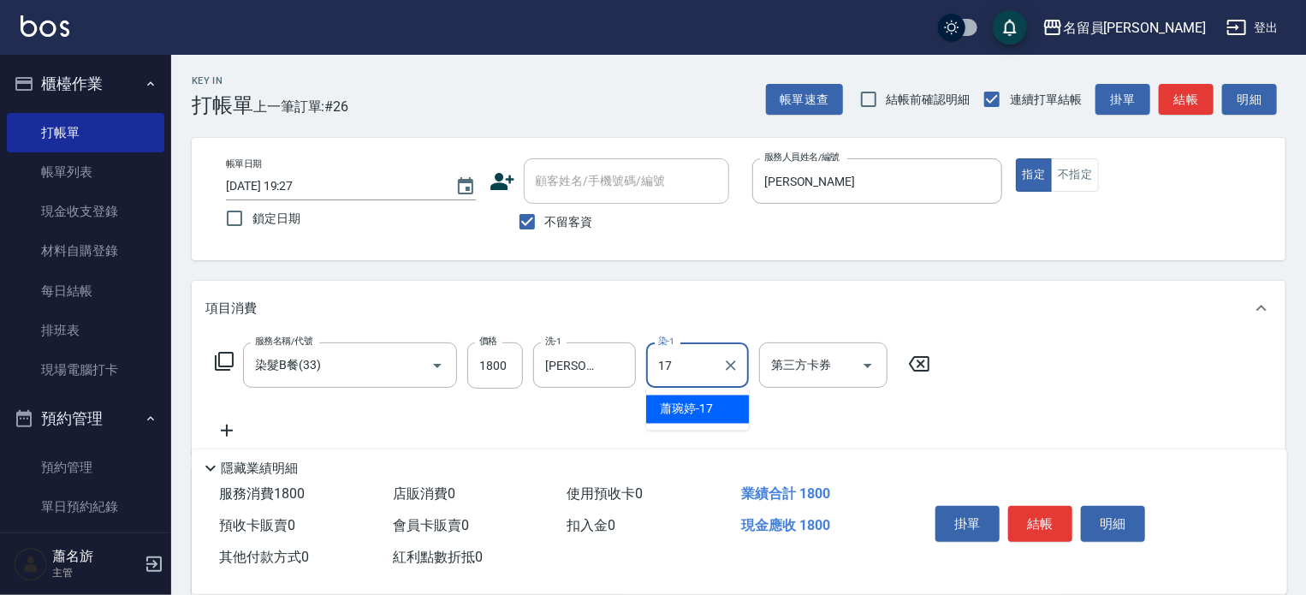
type input "[PERSON_NAME]-17"
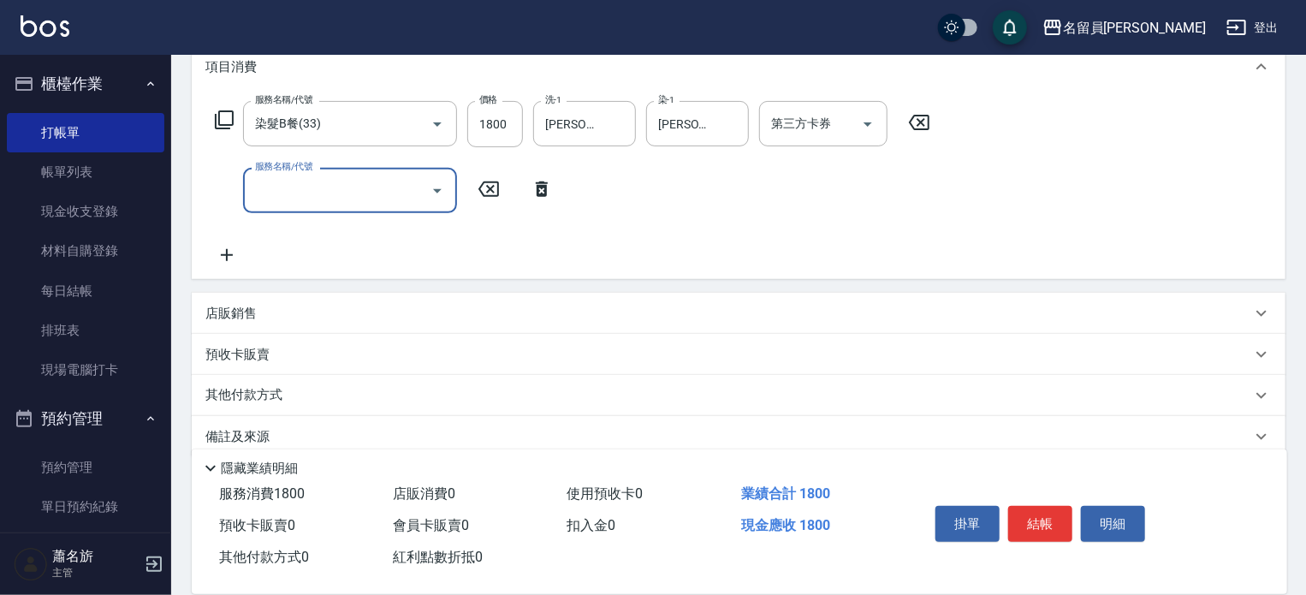
scroll to position [257, 0]
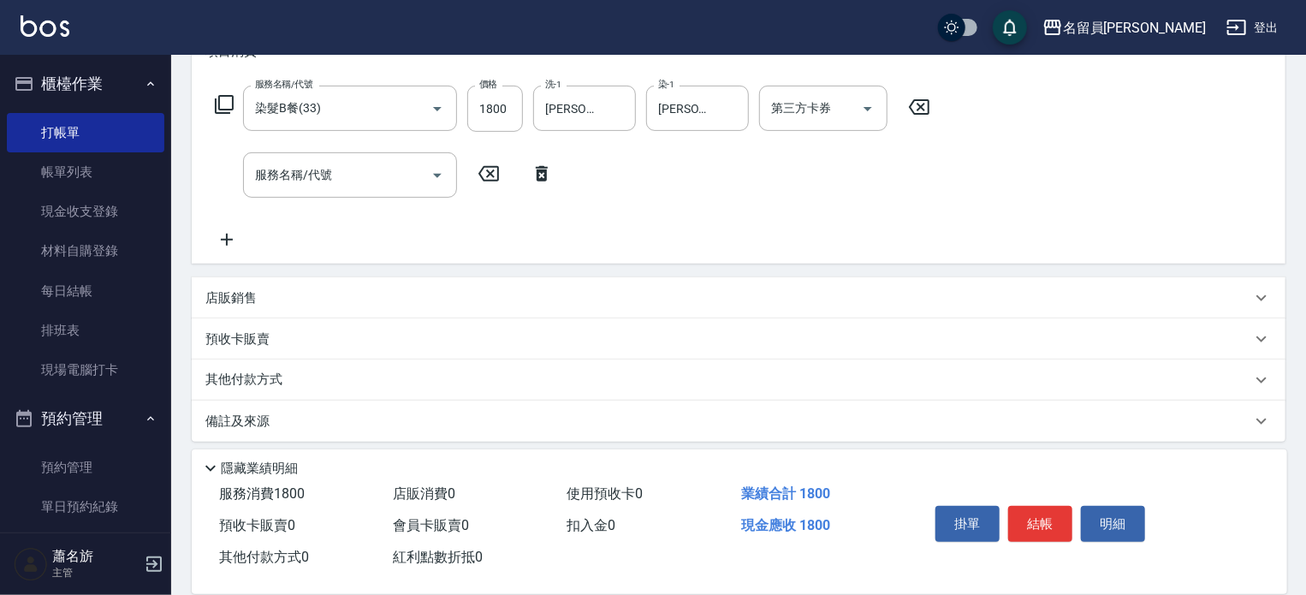
drag, startPoint x: 555, startPoint y: 288, endPoint x: 521, endPoint y: 159, distance: 133.5
click at [554, 288] on div "店販銷售" at bounding box center [739, 297] width 1094 height 41
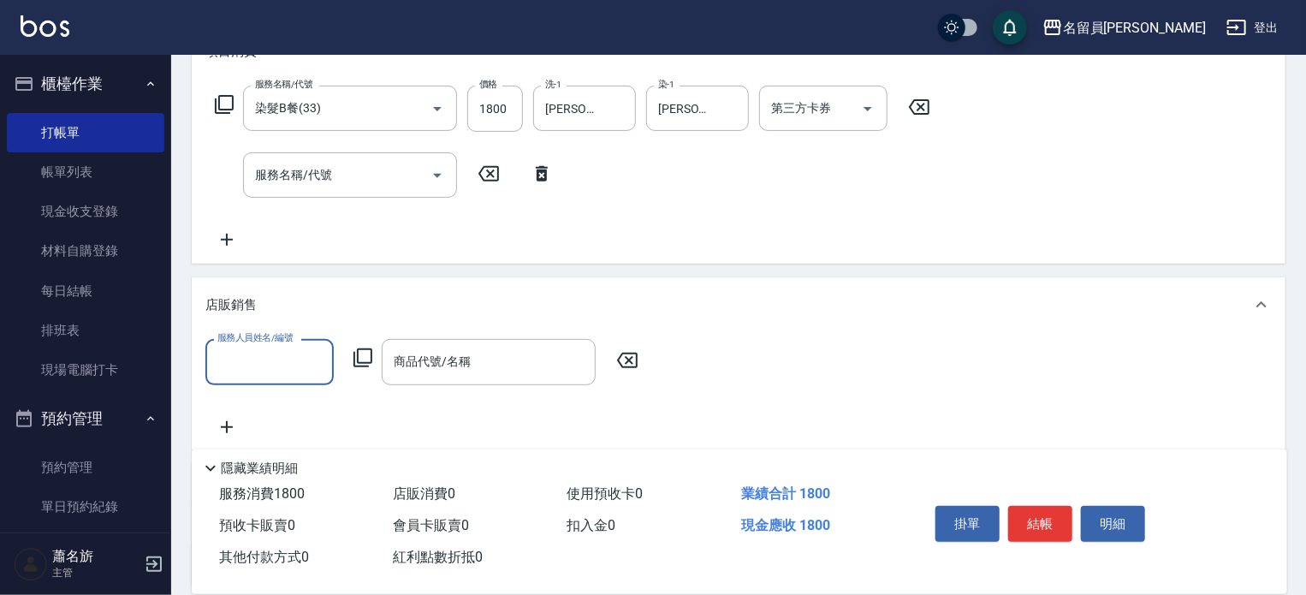
scroll to position [0, 0]
type input "[PERSON_NAME]"
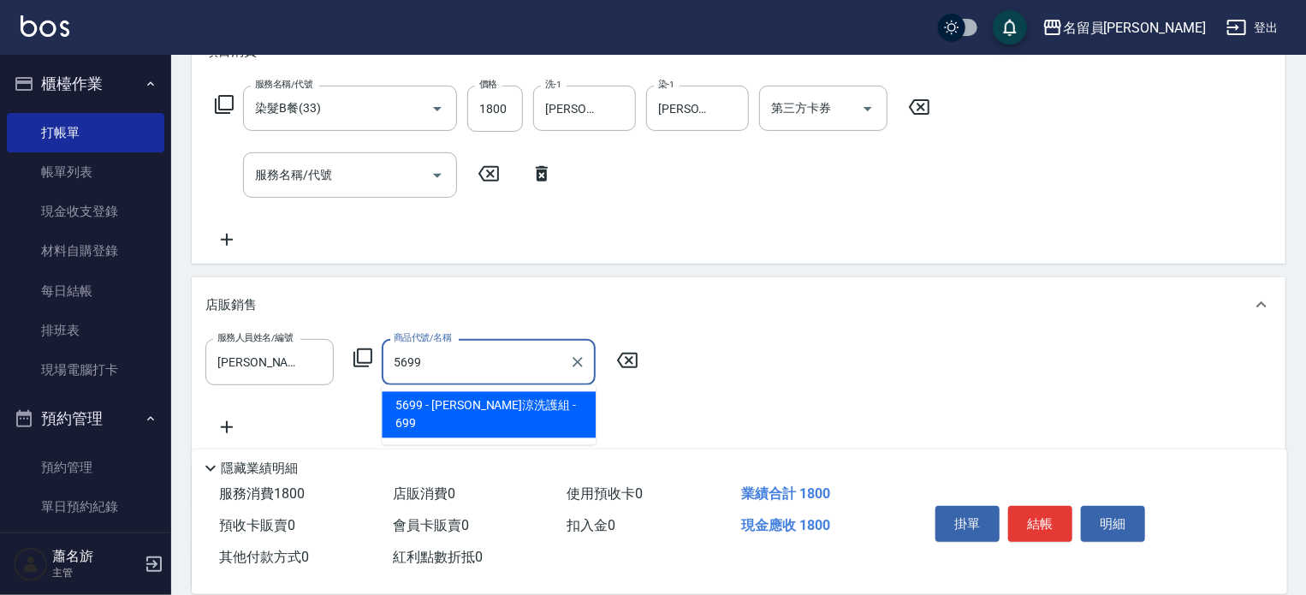
type input "水水沁涼洗護組"
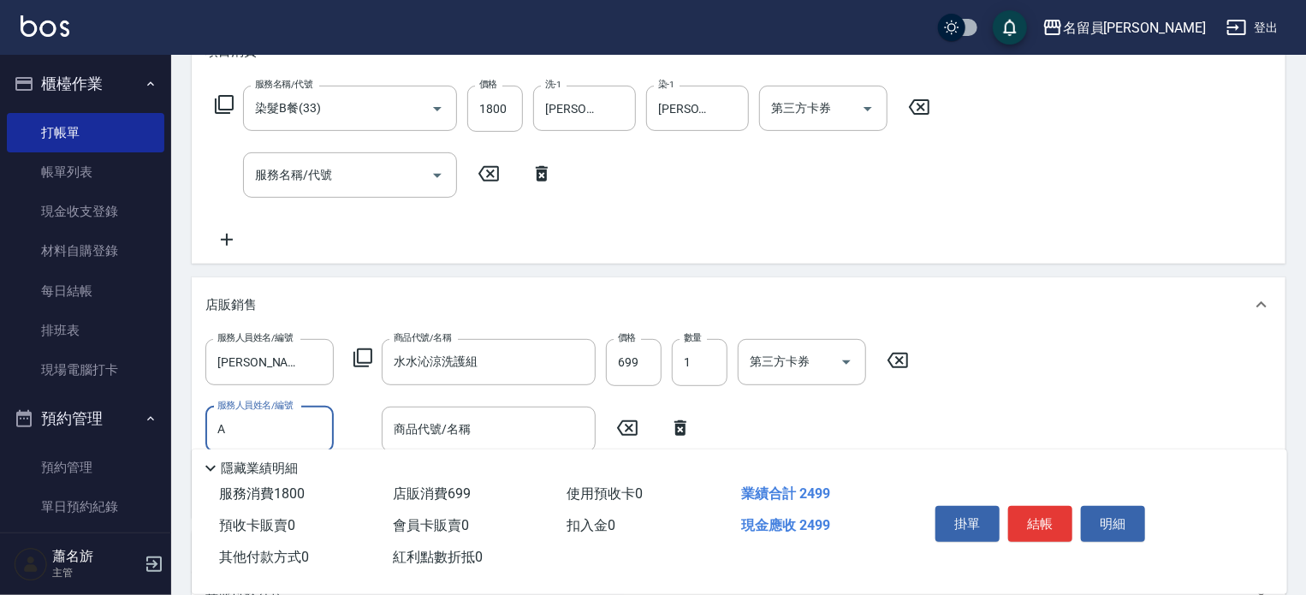
type input "[PERSON_NAME]"
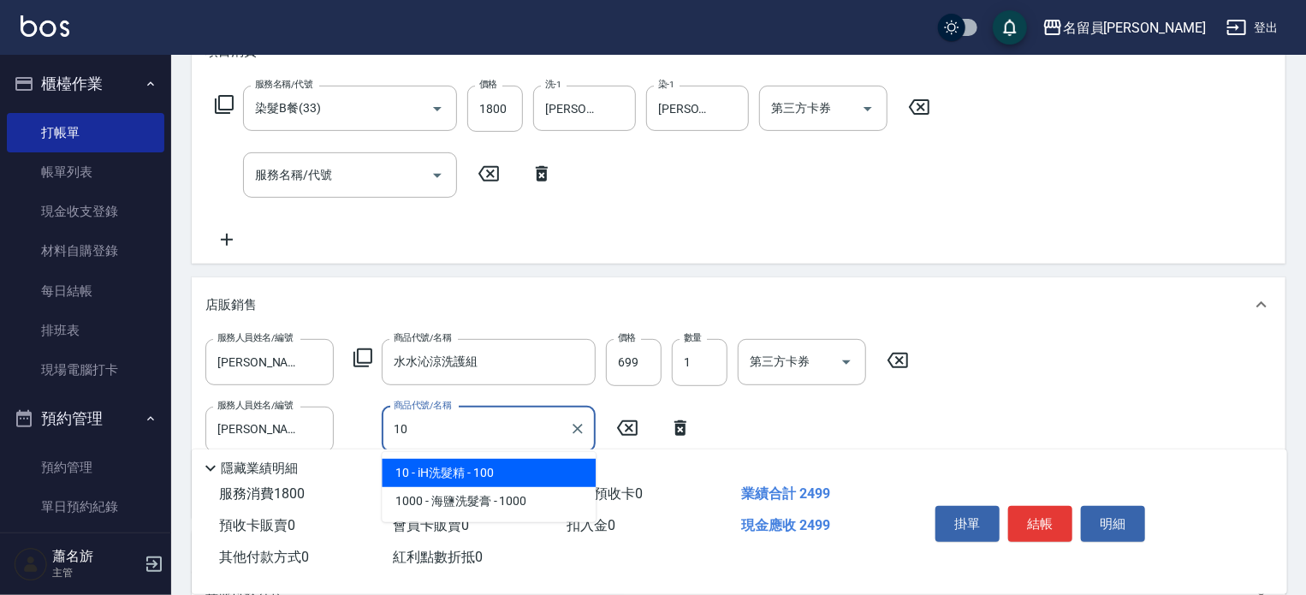
type input "iH洗髮精"
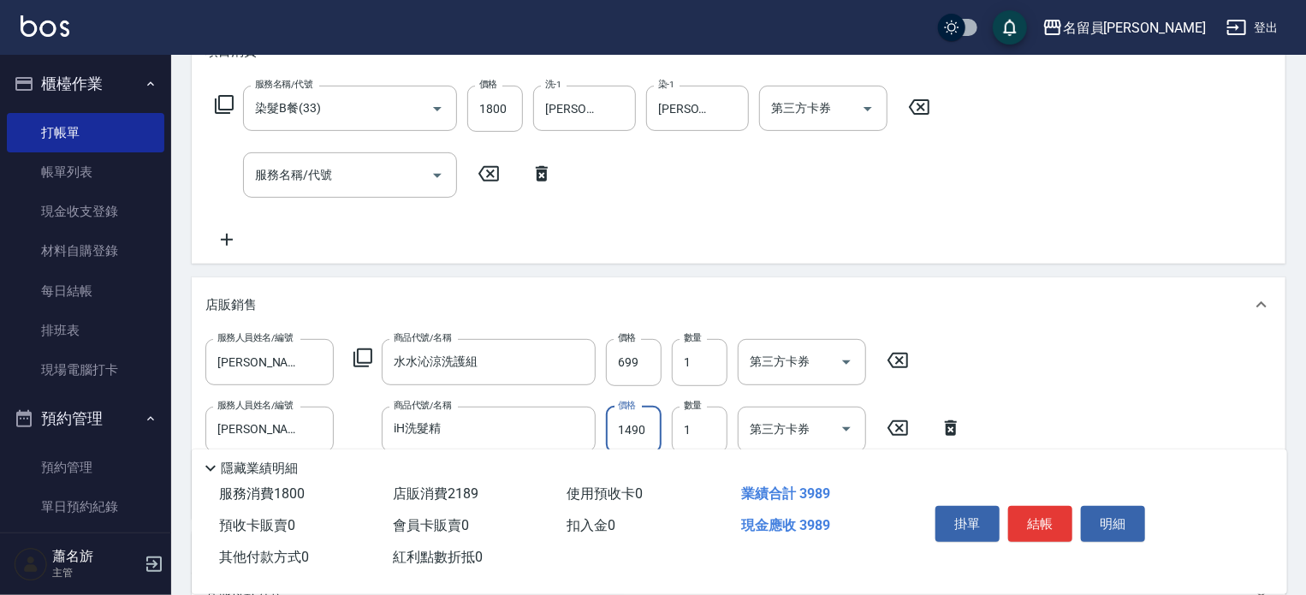
type input "1490"
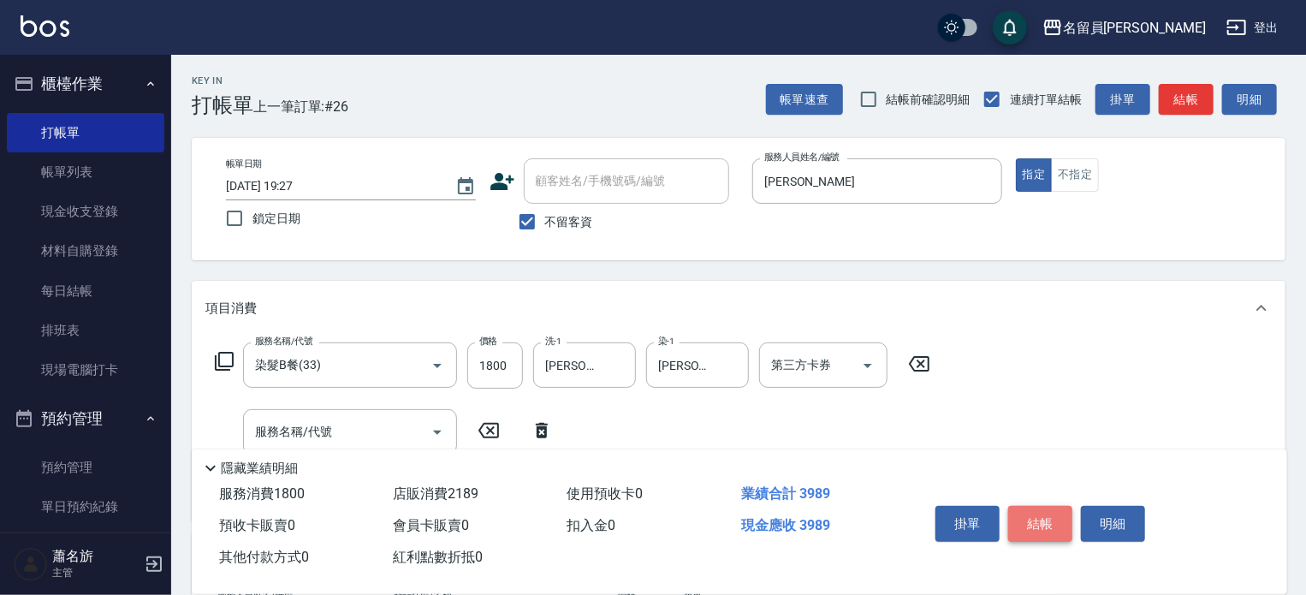
click at [1024, 506] on button "結帳" at bounding box center [1040, 524] width 64 height 36
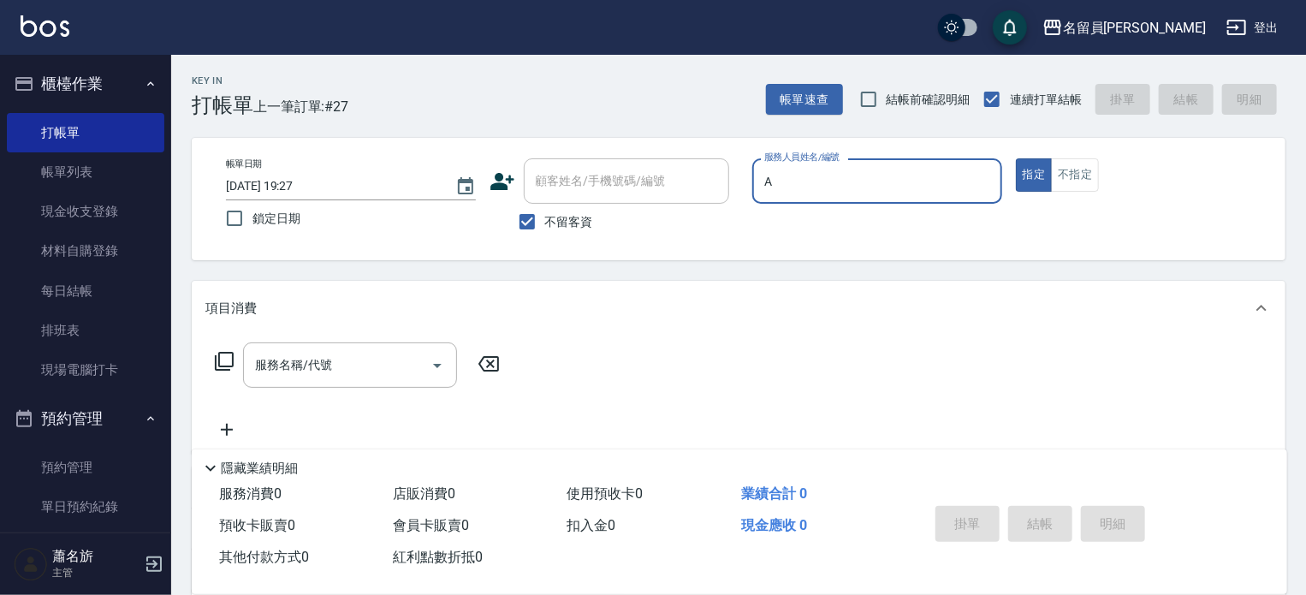
type input "[PERSON_NAME]"
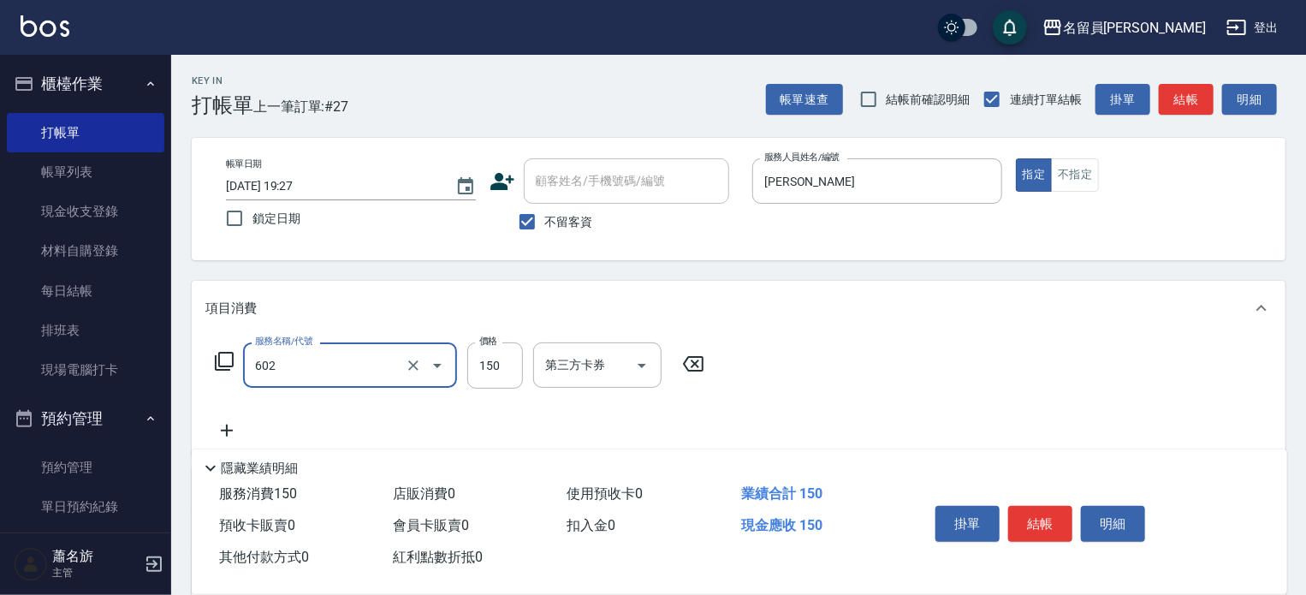
type input "一般洗髮(602)"
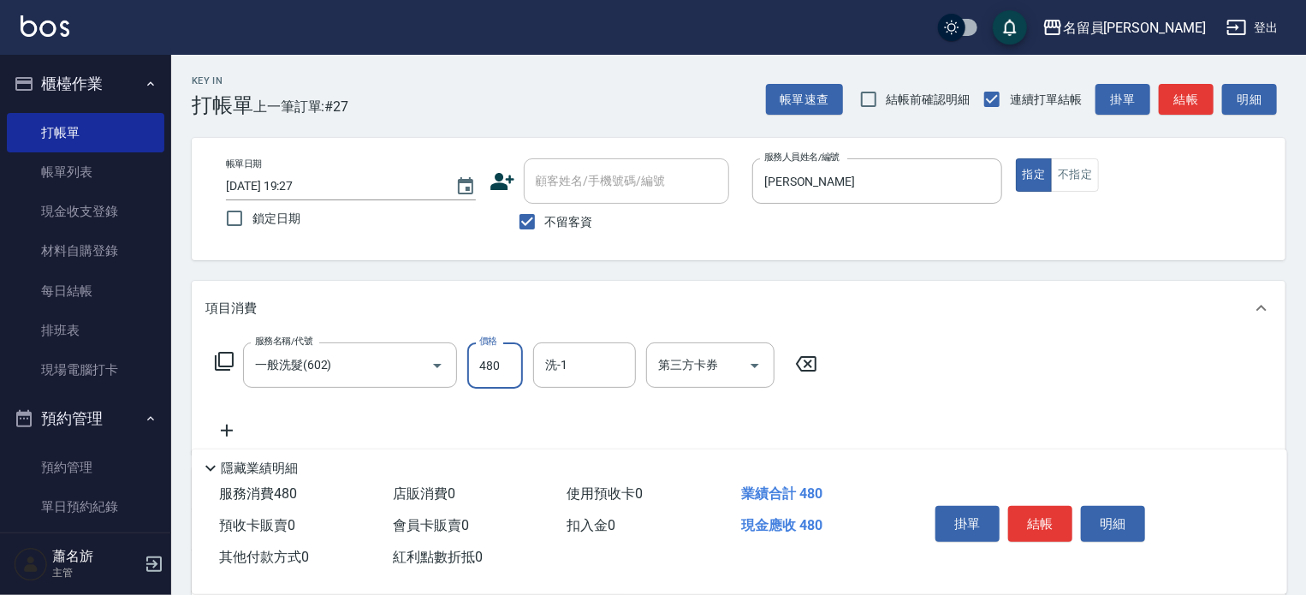
type input "480"
click at [1041, 519] on button "結帳" at bounding box center [1040, 524] width 64 height 36
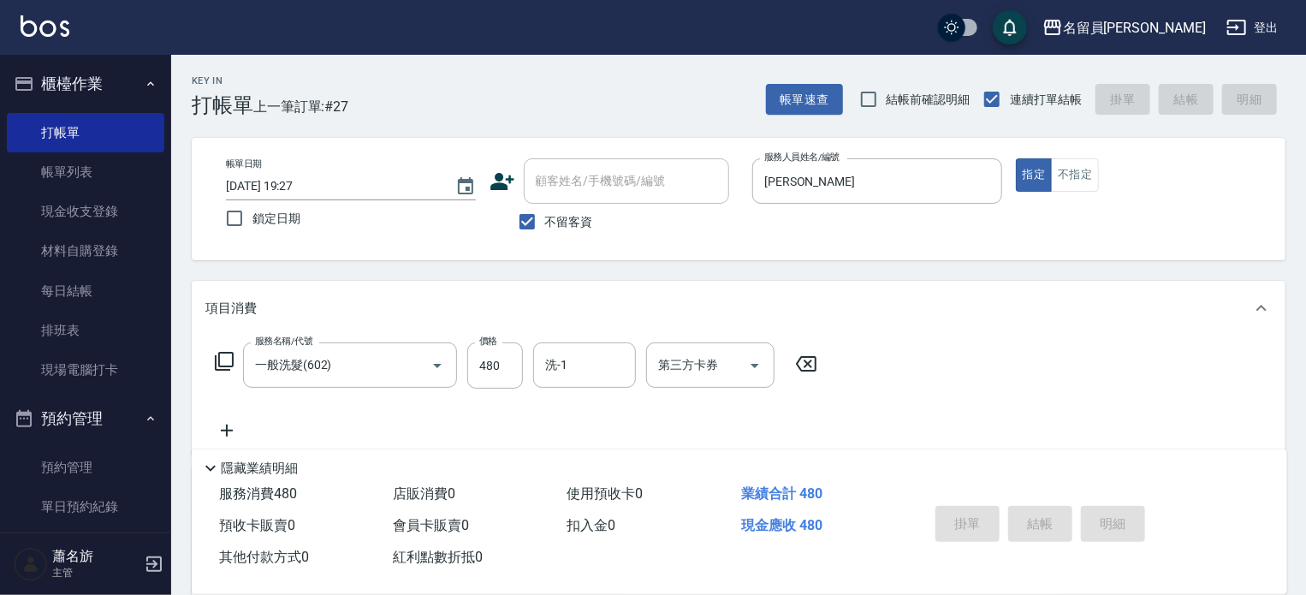
type input "[DATE] 19:28"
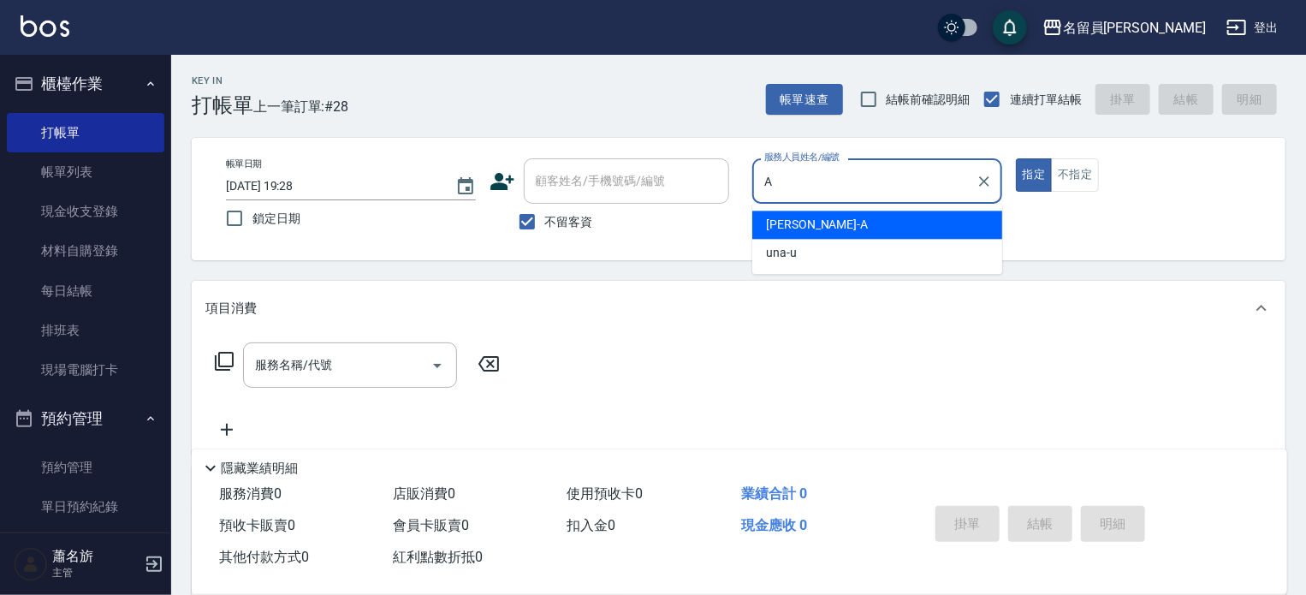
type input "[PERSON_NAME]"
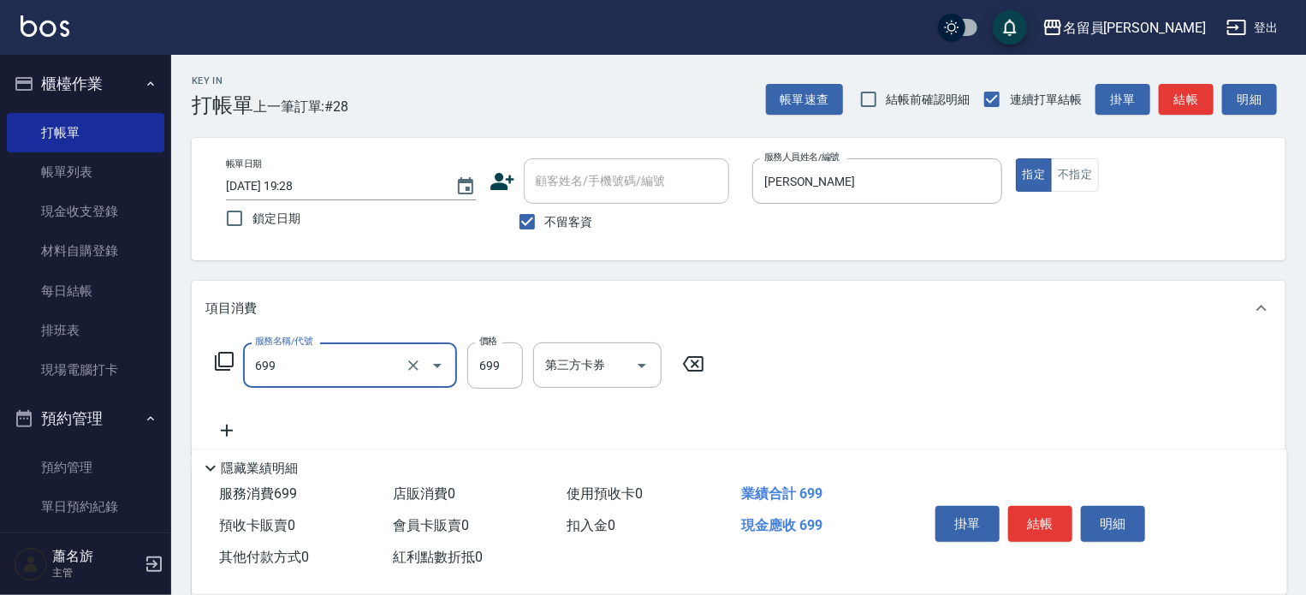
type input "精油洗髮(699)"
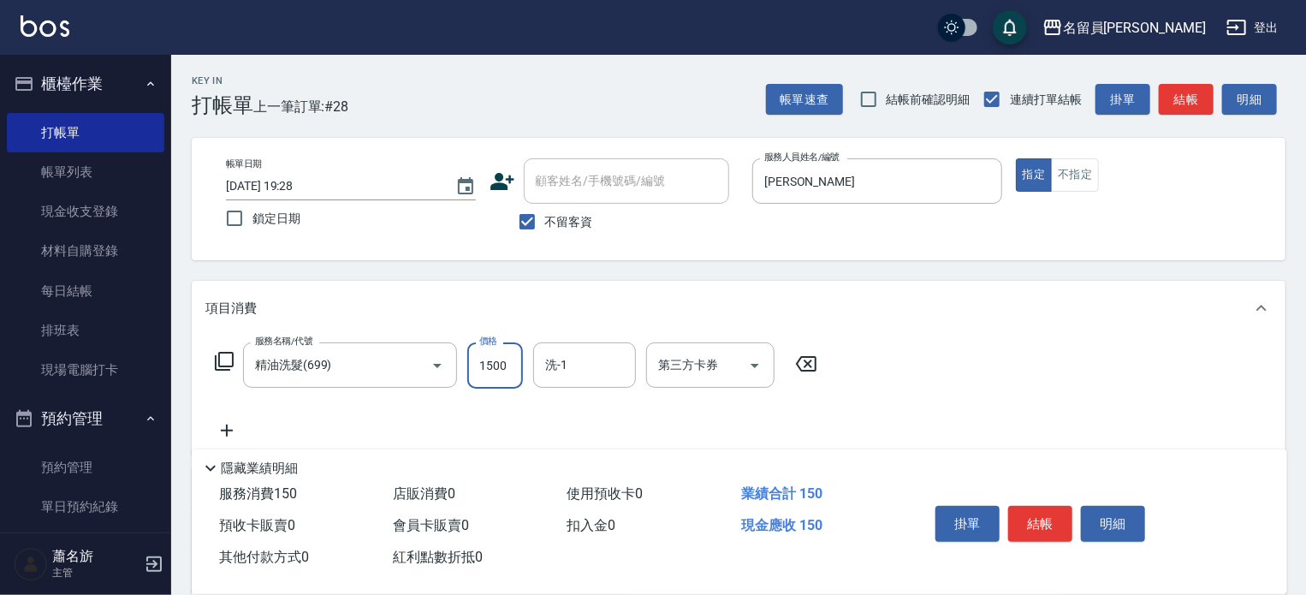
type input "1500"
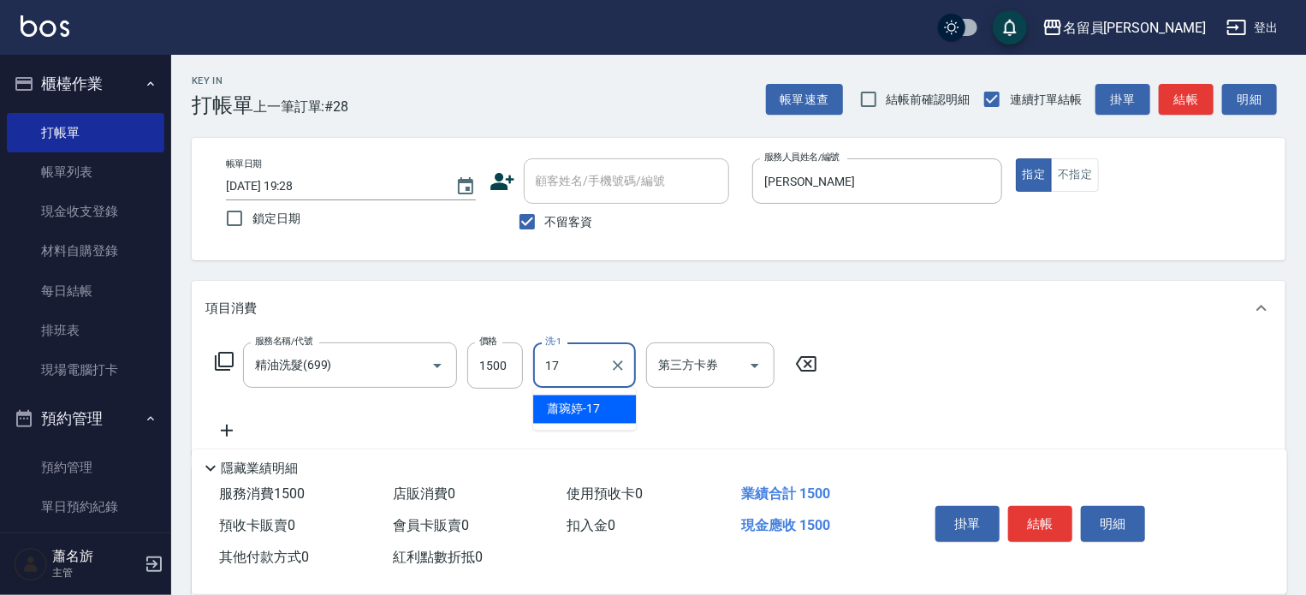
type input "[PERSON_NAME]-17"
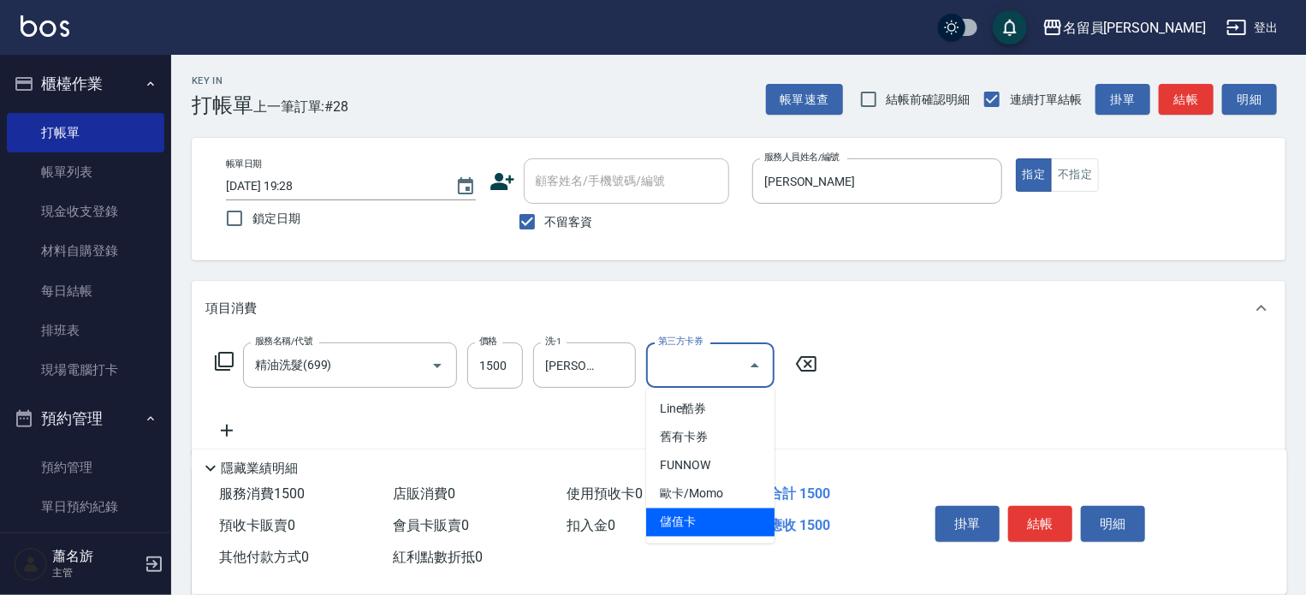
type input "儲值卡"
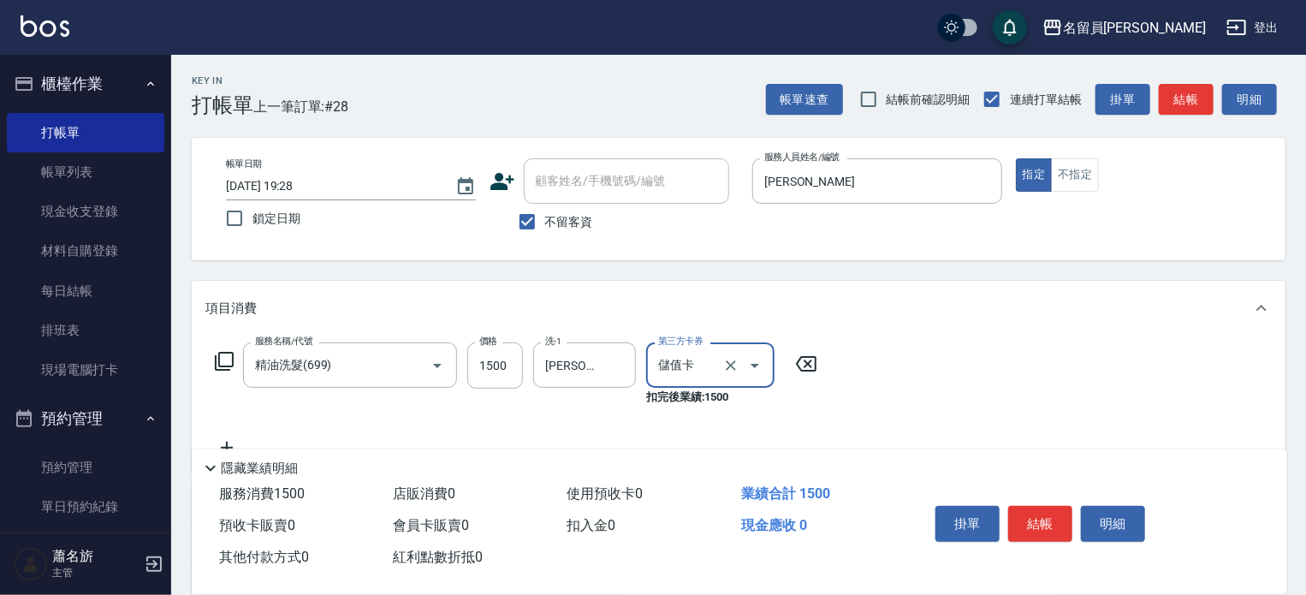
drag, startPoint x: 1044, startPoint y: 512, endPoint x: 1042, endPoint y: 499, distance: 13.0
click at [1045, 512] on button "結帳" at bounding box center [1040, 524] width 64 height 36
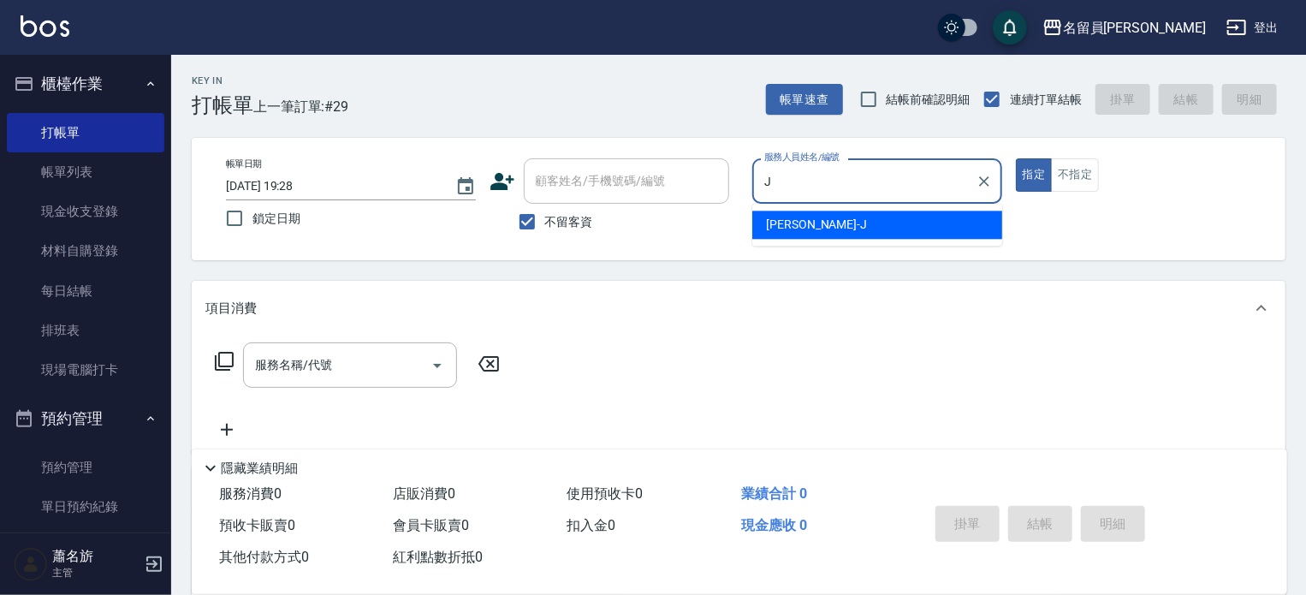
type input "[PERSON_NAME]"
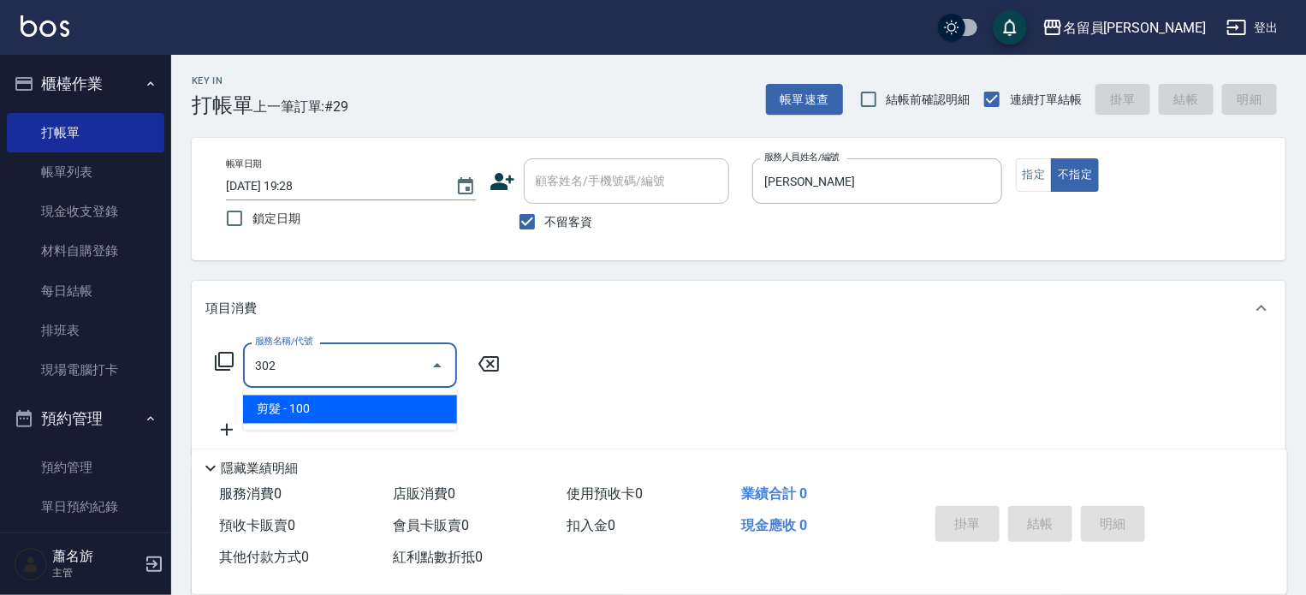
type input "剪髮(302)"
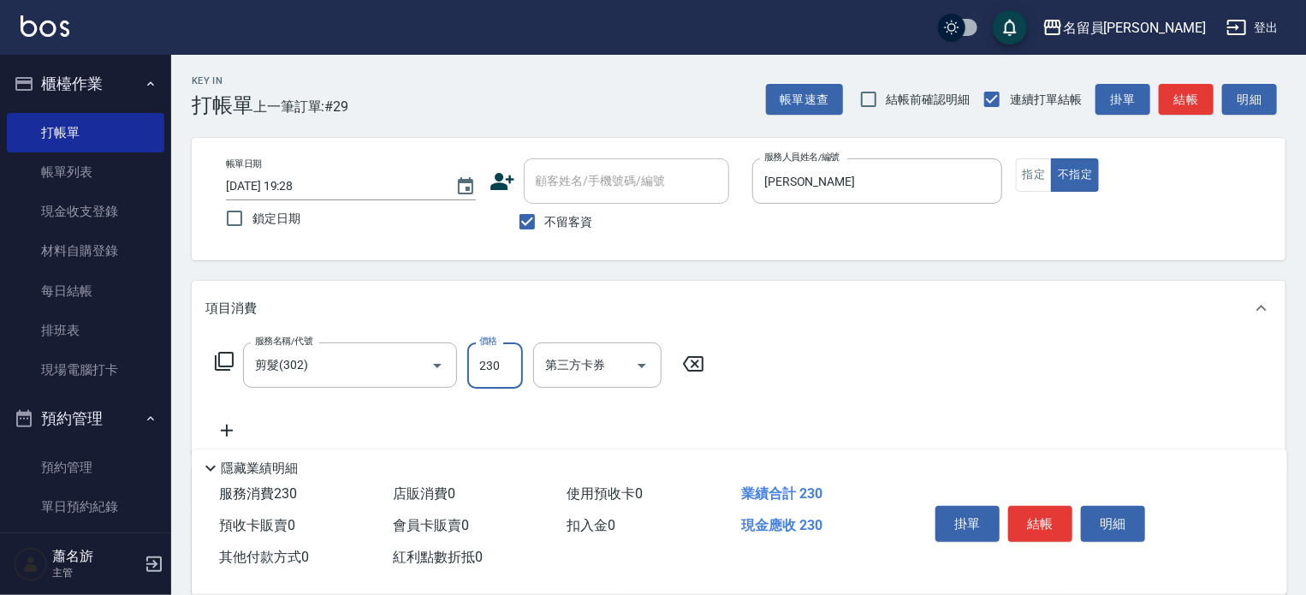
type input "230"
click at [1042, 499] on div "掛單 結帳 明細" at bounding box center [1040, 526] width 223 height 54
click at [1042, 513] on button "結帳" at bounding box center [1040, 524] width 64 height 36
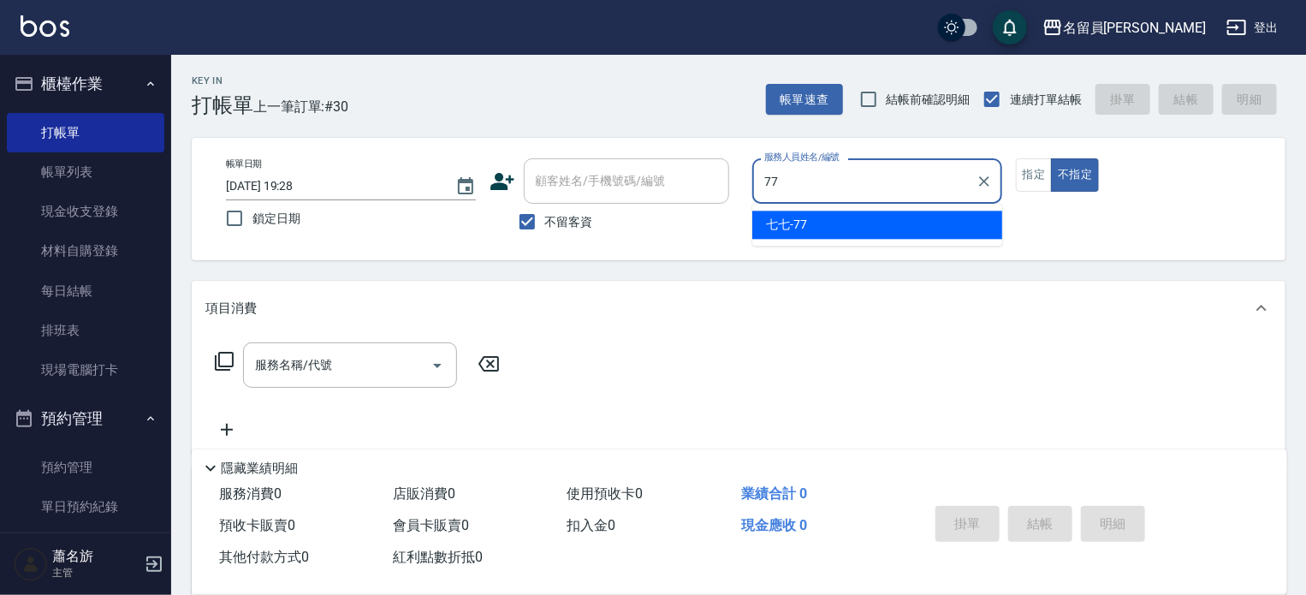
type input "七七-77"
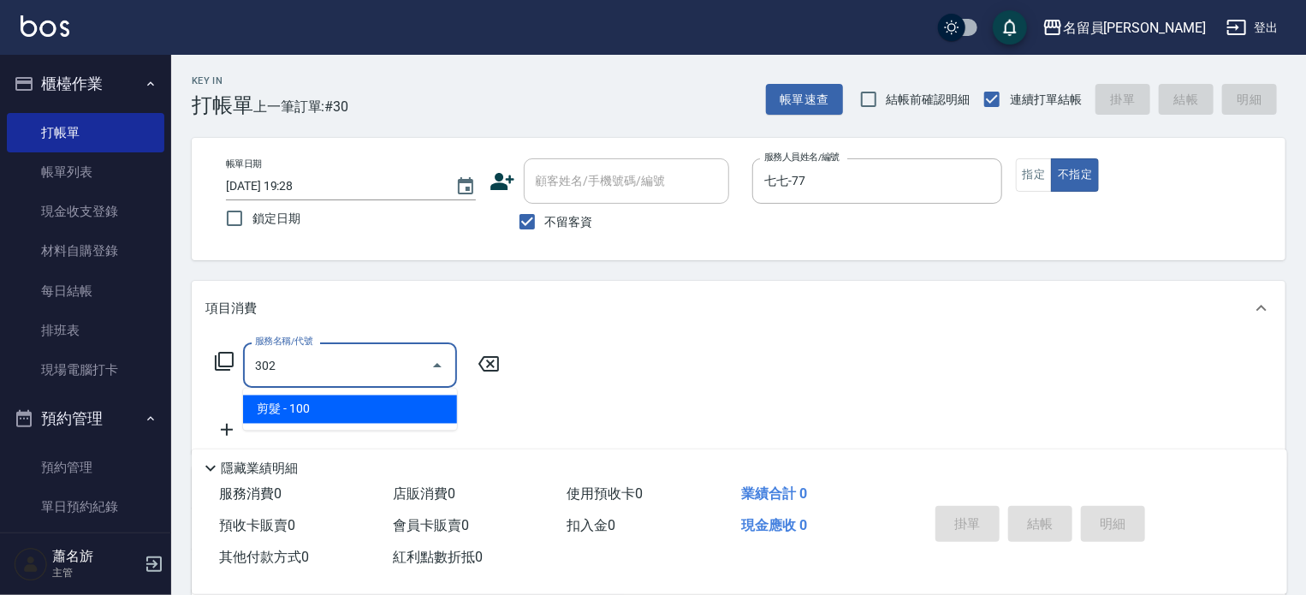
type input "剪髮(302)"
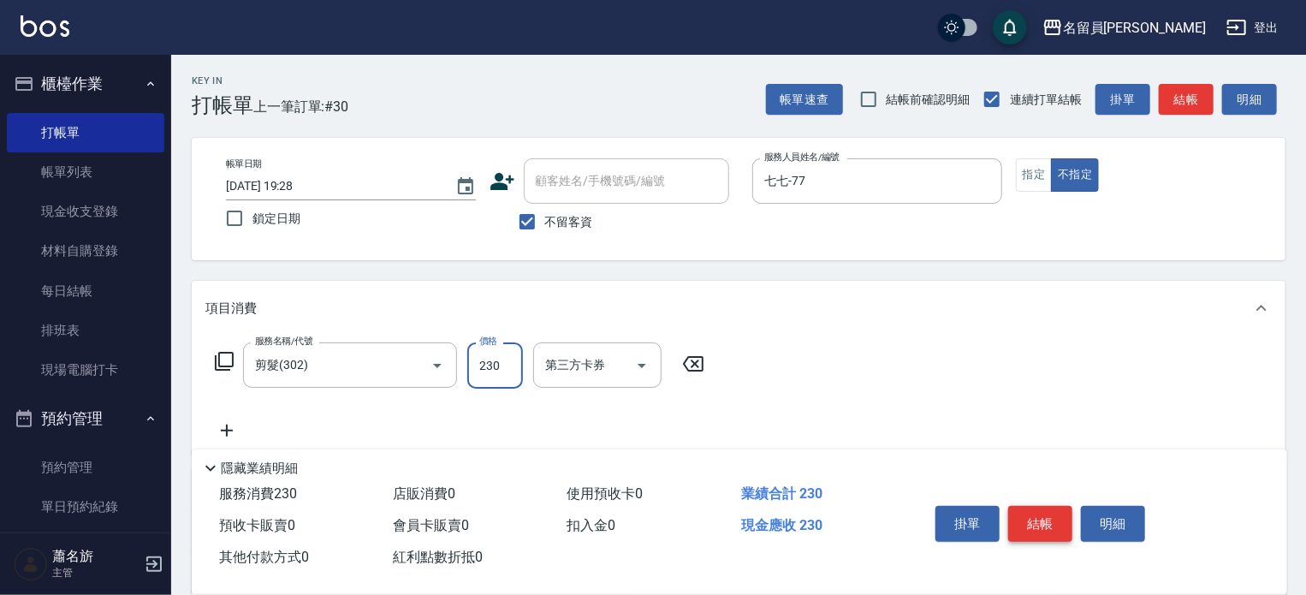
type input "230"
click at [1042, 513] on button "結帳" at bounding box center [1040, 524] width 64 height 36
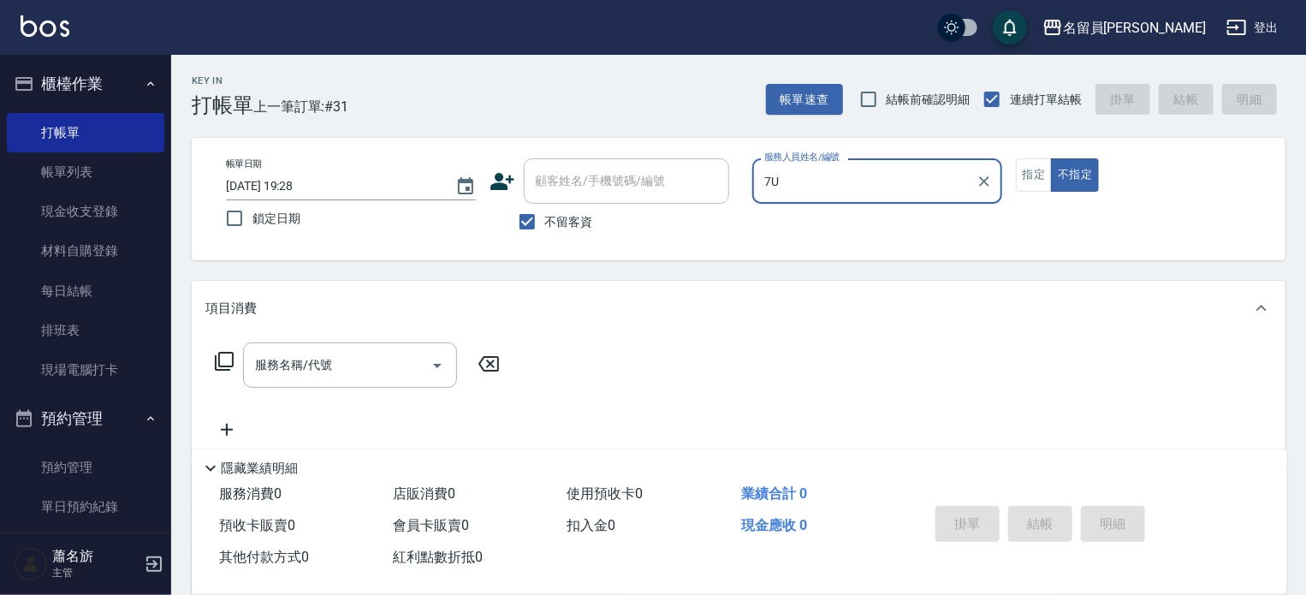
type input "7U"
click at [1051, 158] on button "不指定" at bounding box center [1075, 174] width 48 height 33
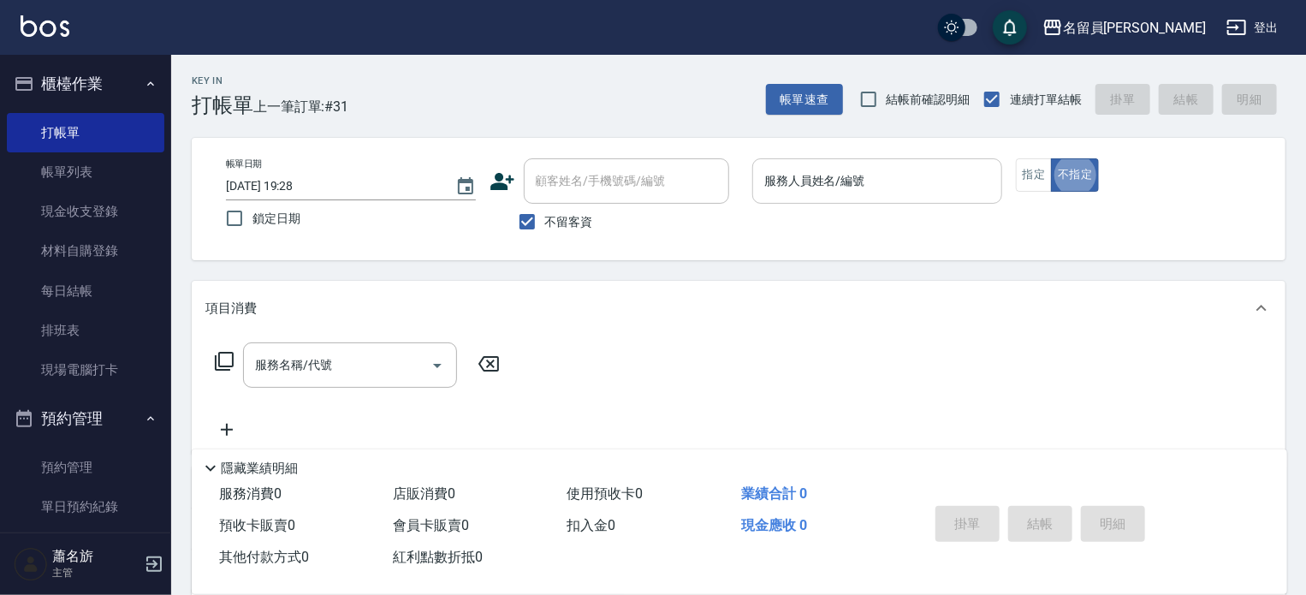
click at [861, 181] on input "服務人員姓名/編號" at bounding box center [877, 181] width 234 height 30
type input "una-u"
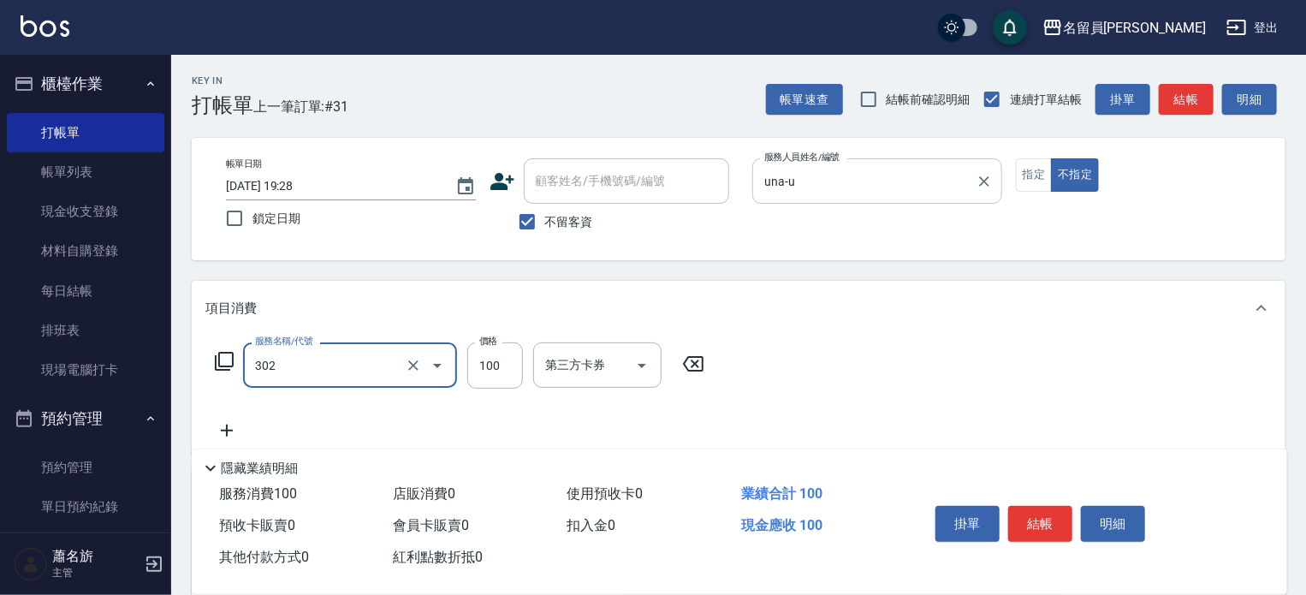
type input "剪髮(302)"
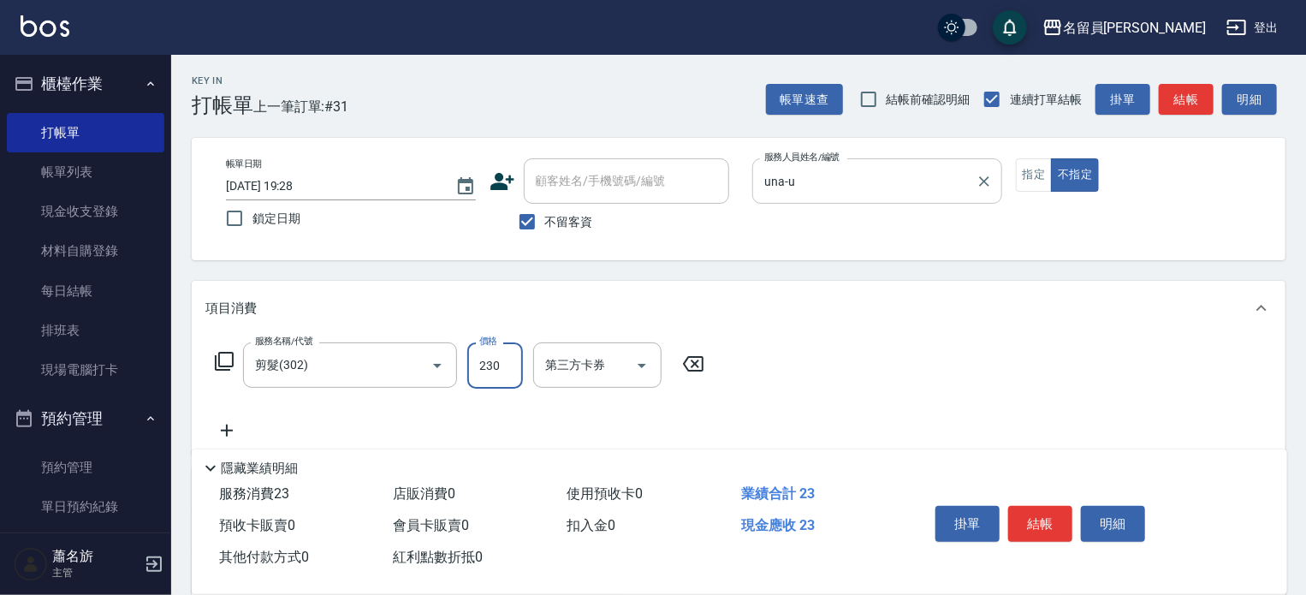
type input "230"
click at [1044, 533] on div "掛單 結帳 明細" at bounding box center [1040, 526] width 223 height 54
click at [1047, 513] on button "結帳" at bounding box center [1040, 524] width 64 height 36
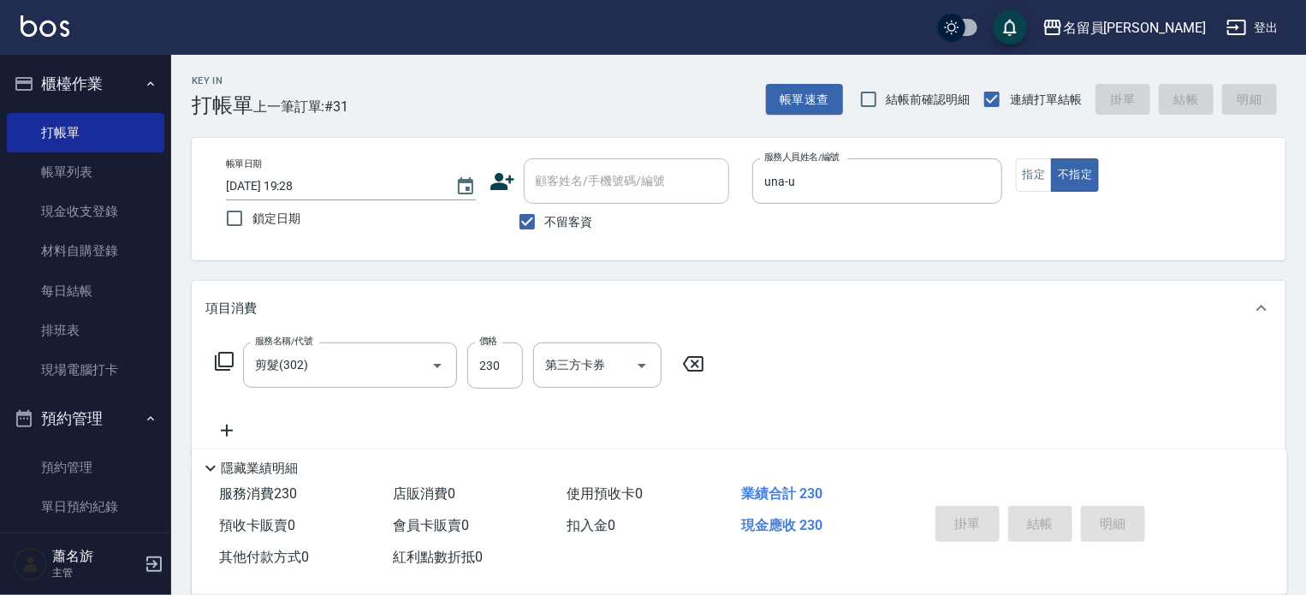
type input "[DATE] 19:29"
